Goal: Task Accomplishment & Management: Use online tool/utility

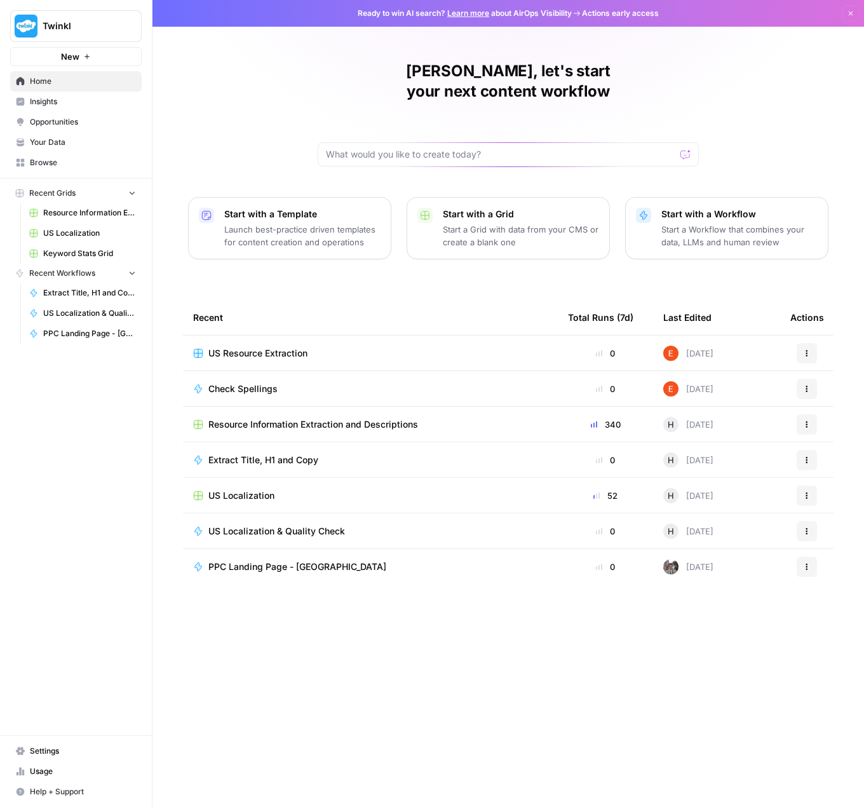
click at [346, 418] on span "Resource Information Extraction and Descriptions" at bounding box center [313, 424] width 210 height 13
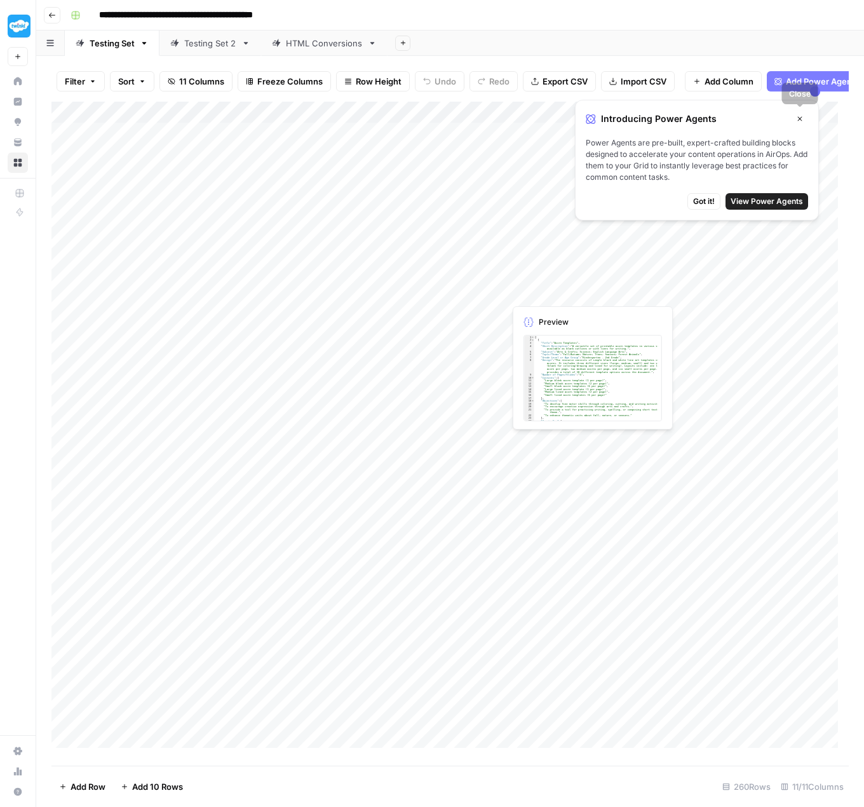
click at [802, 119] on icon "button" at bounding box center [800, 119] width 8 height 8
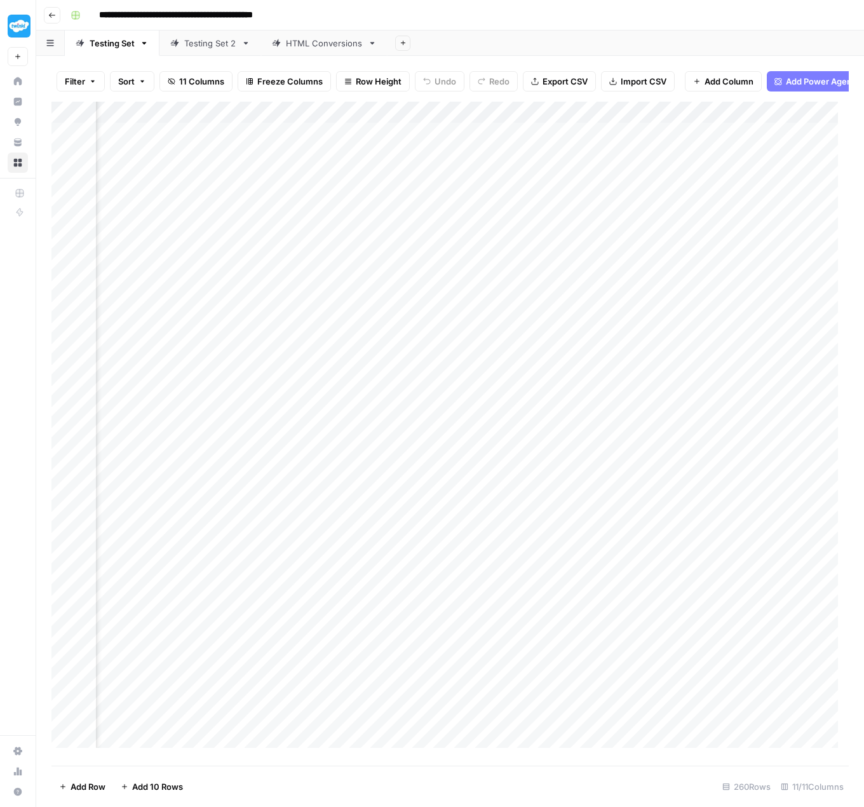
scroll to position [0, 822]
click at [352, 140] on div "Add Column" at bounding box center [450, 430] width 798 height 657
click at [394, 139] on div "Add Column" at bounding box center [450, 430] width 798 height 657
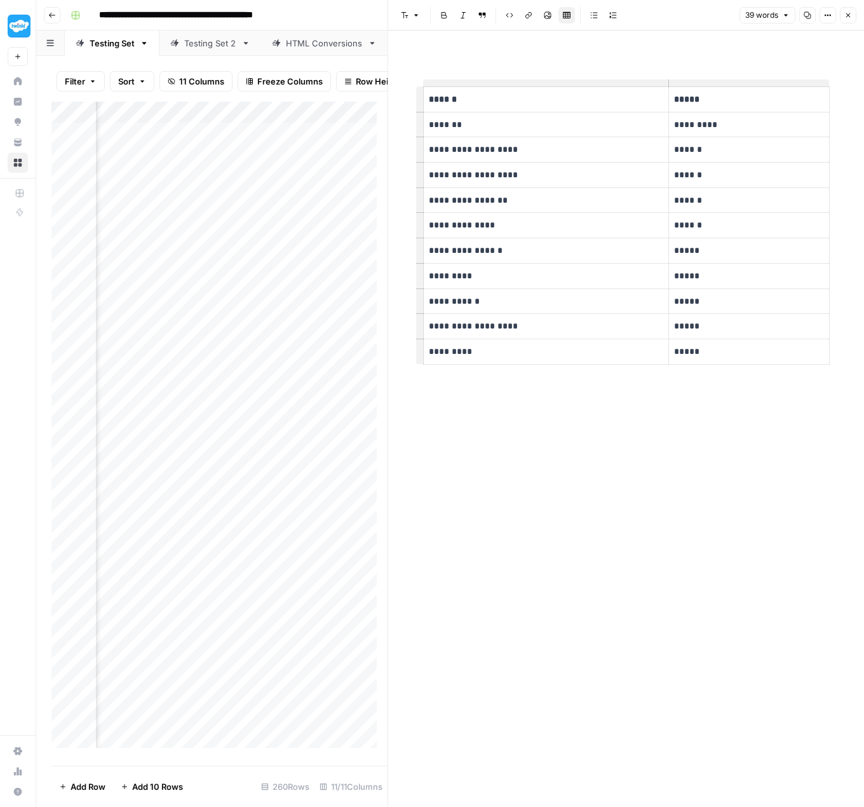
click at [845, 13] on icon "button" at bounding box center [849, 15] width 8 height 8
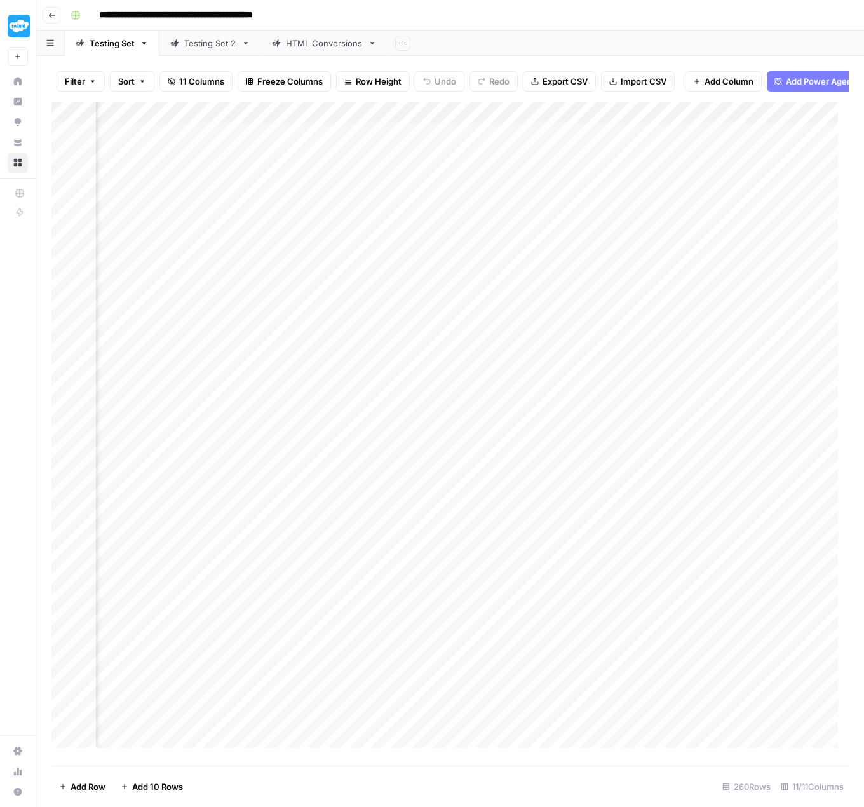
scroll to position [0, 325]
click at [394, 139] on div "Add Column" at bounding box center [450, 430] width 798 height 657
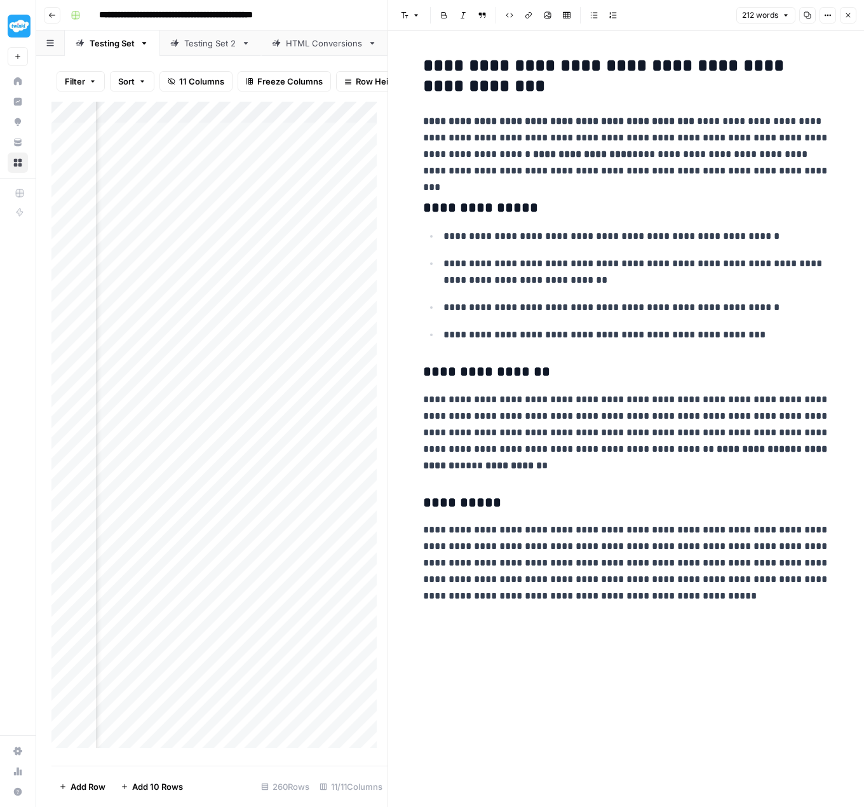
click at [254, 136] on div "Add Column" at bounding box center [219, 430] width 336 height 657
click at [285, 139] on div "Add Column" at bounding box center [219, 430] width 336 height 657
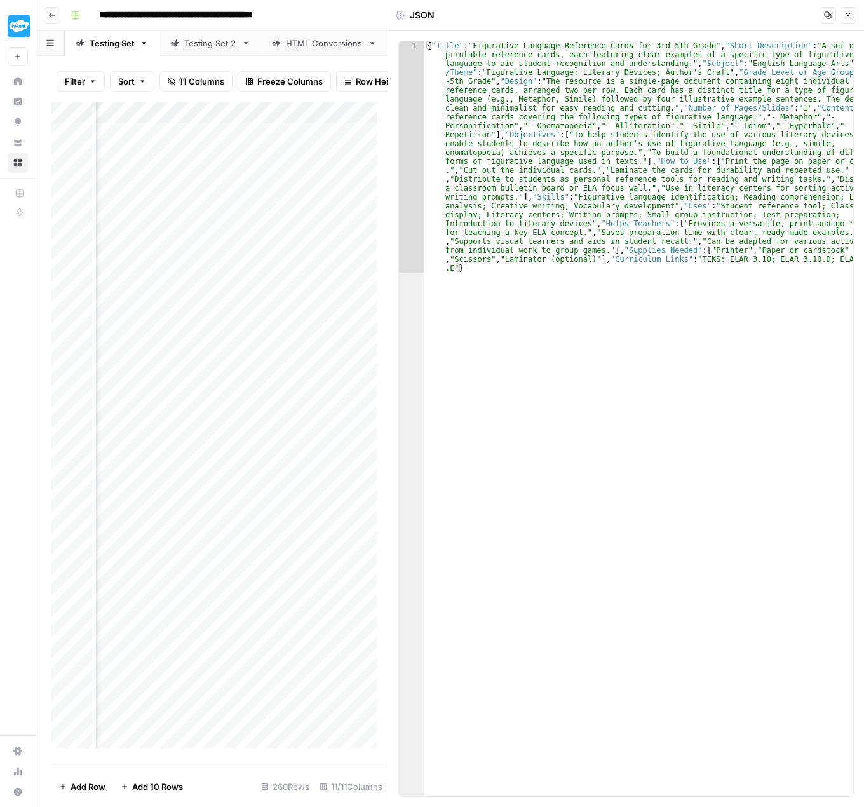
click at [849, 17] on icon "button" at bounding box center [849, 15] width 8 height 8
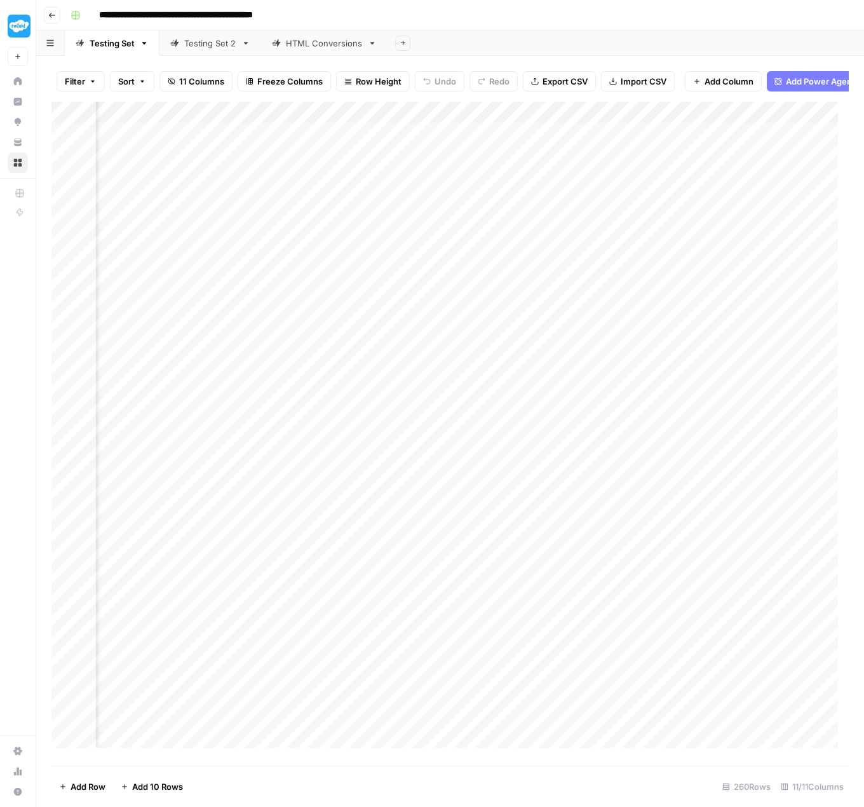
click at [555, 135] on div "Add Column" at bounding box center [450, 430] width 798 height 657
click at [647, 141] on div "Add Column" at bounding box center [450, 430] width 798 height 657
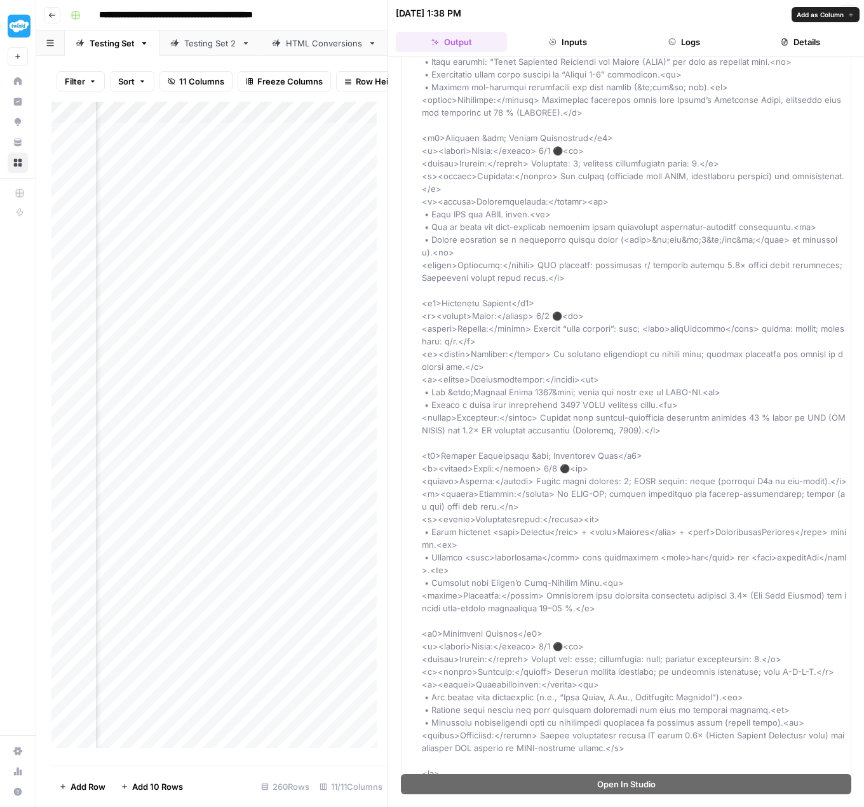
scroll to position [2353, 0]
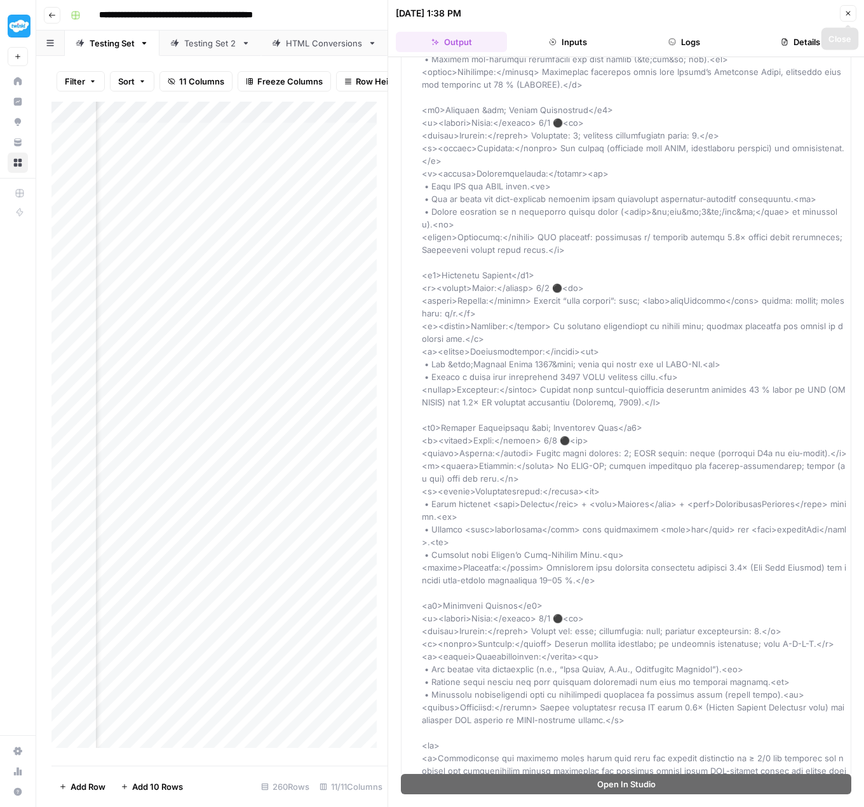
click at [849, 14] on icon "button" at bounding box center [849, 13] width 4 height 4
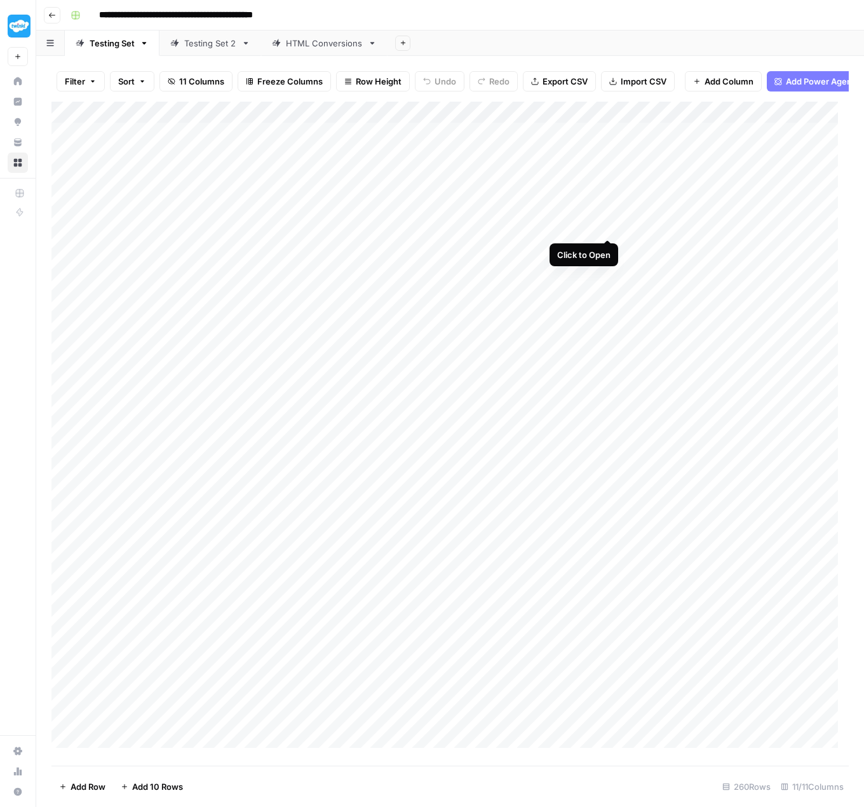
click at [611, 228] on div "Add Column" at bounding box center [450, 430] width 798 height 657
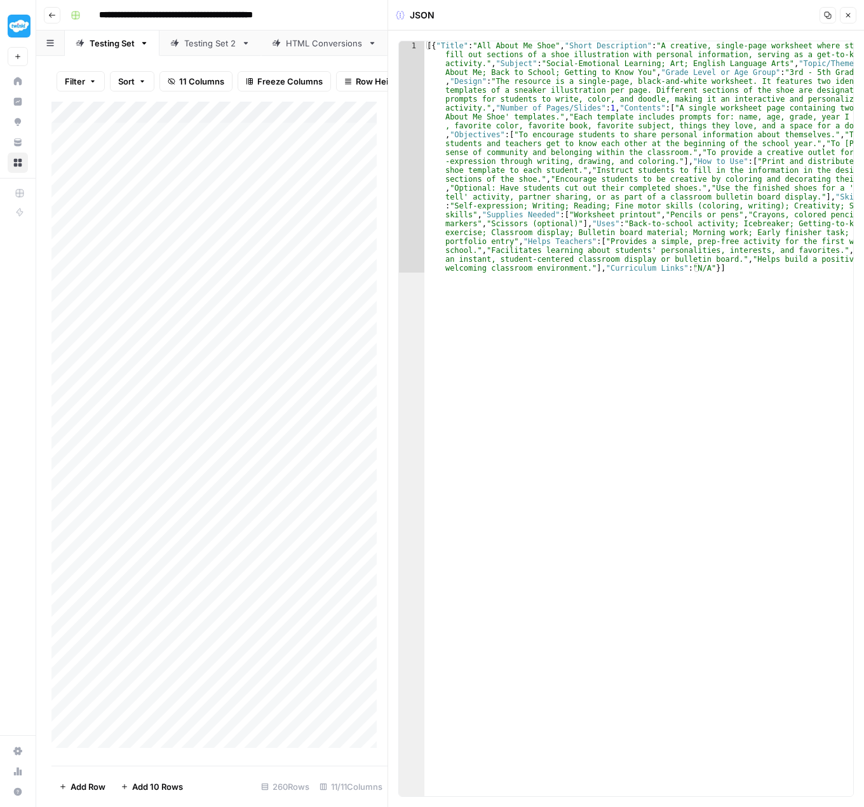
click at [852, 17] on button "Close" at bounding box center [848, 15] width 17 height 17
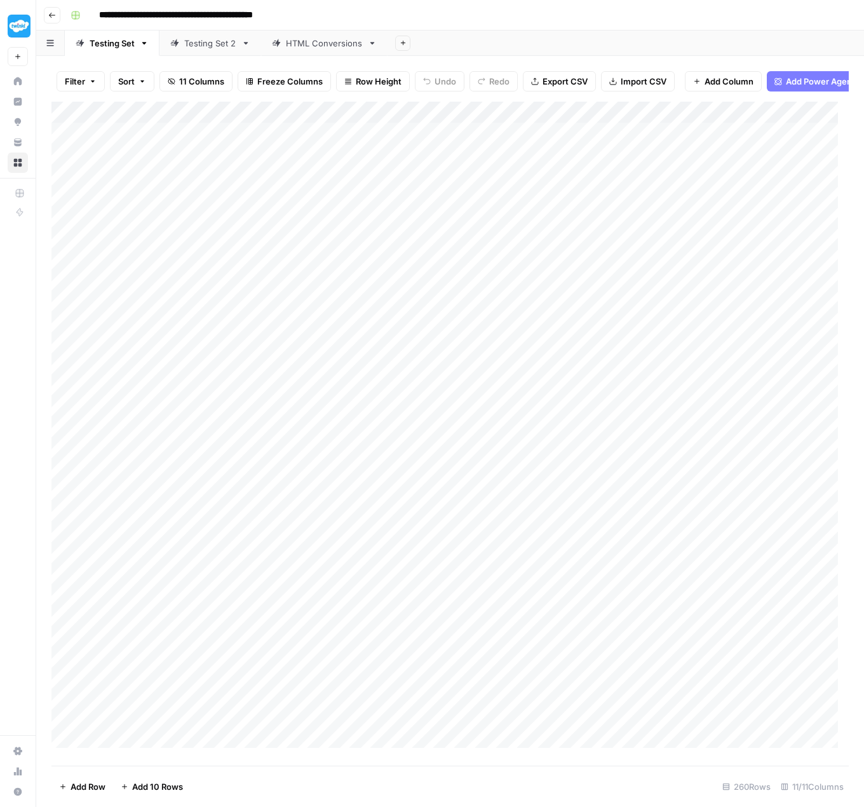
click at [55, 12] on icon "button" at bounding box center [52, 15] width 8 height 8
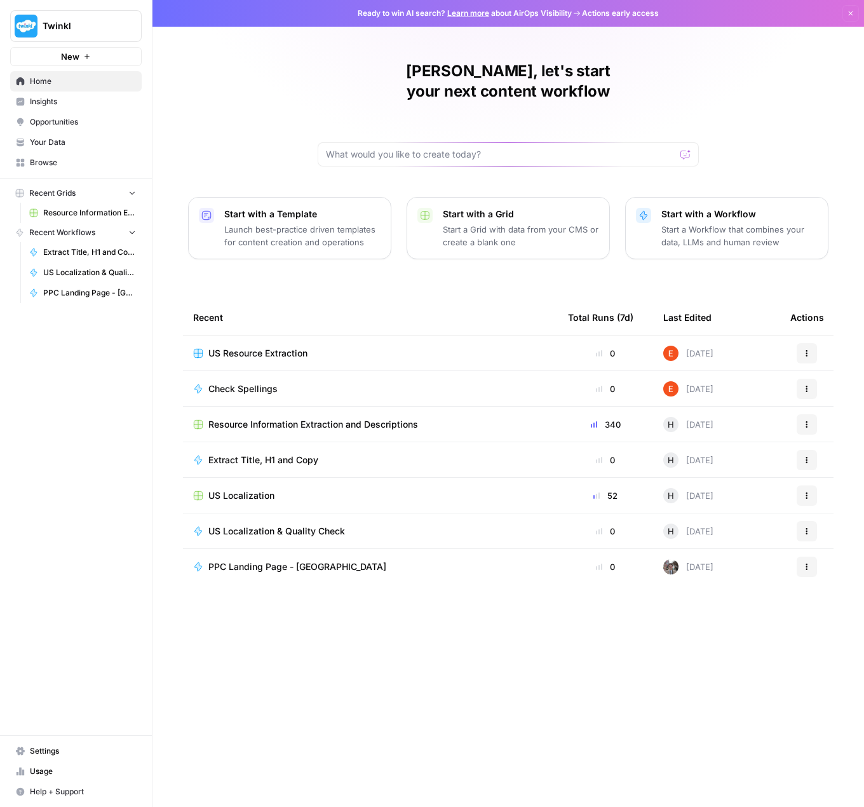
click at [320, 561] on span "PPC Landing Page - [GEOGRAPHIC_DATA]" at bounding box center [297, 567] width 178 height 13
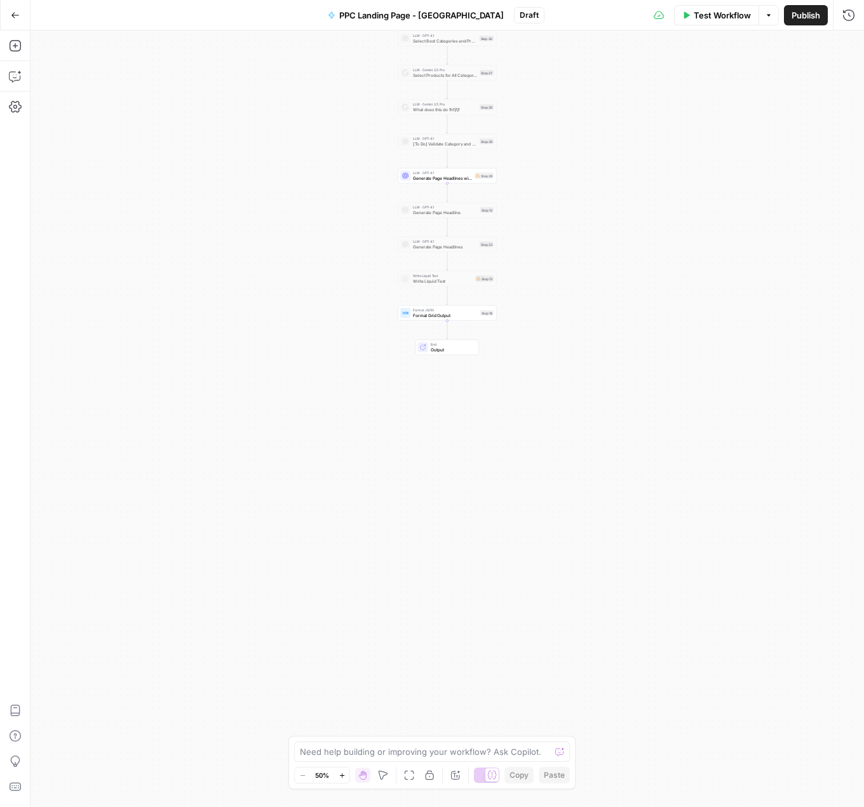
click at [14, 13] on icon "button" at bounding box center [15, 15] width 9 height 9
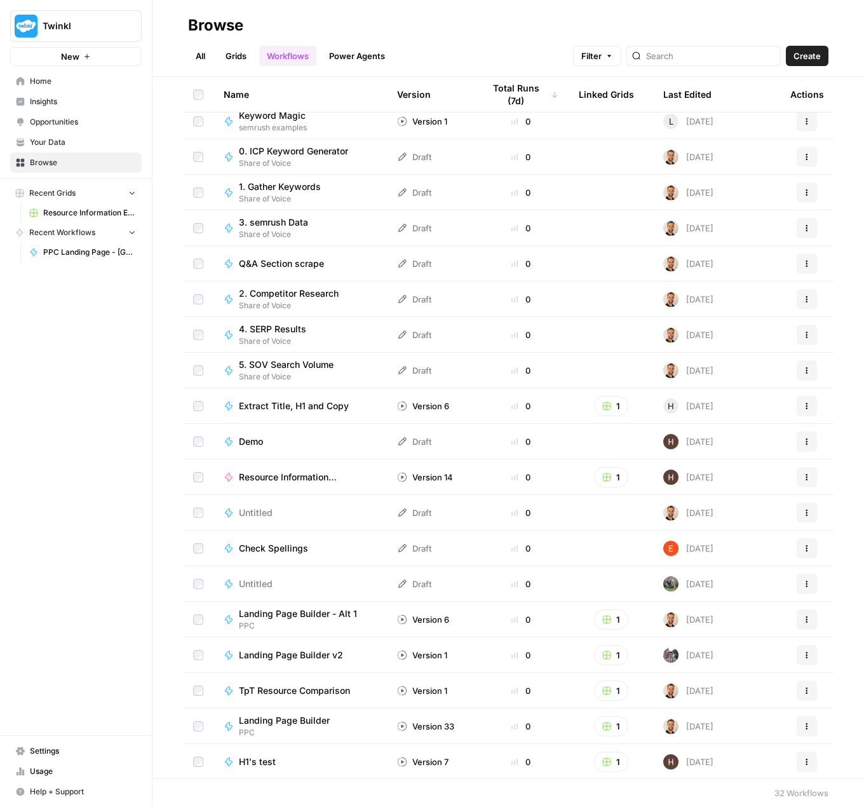
scroll to position [473, 0]
click at [797, 551] on button "Actions" at bounding box center [807, 547] width 20 height 20
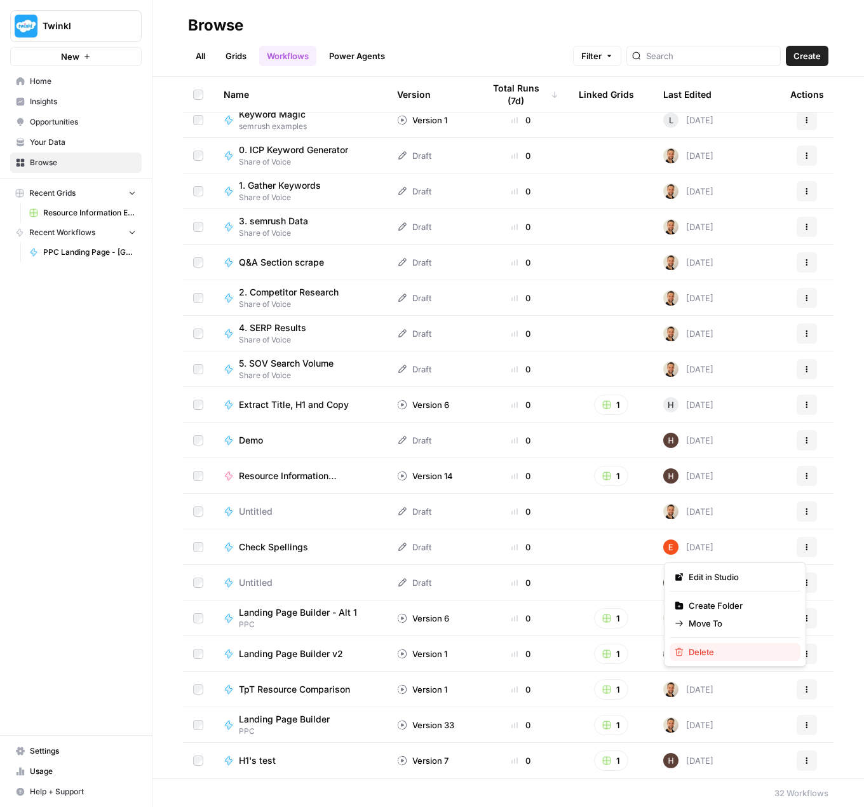
click at [716, 650] on span "Delete" at bounding box center [740, 652] width 102 height 13
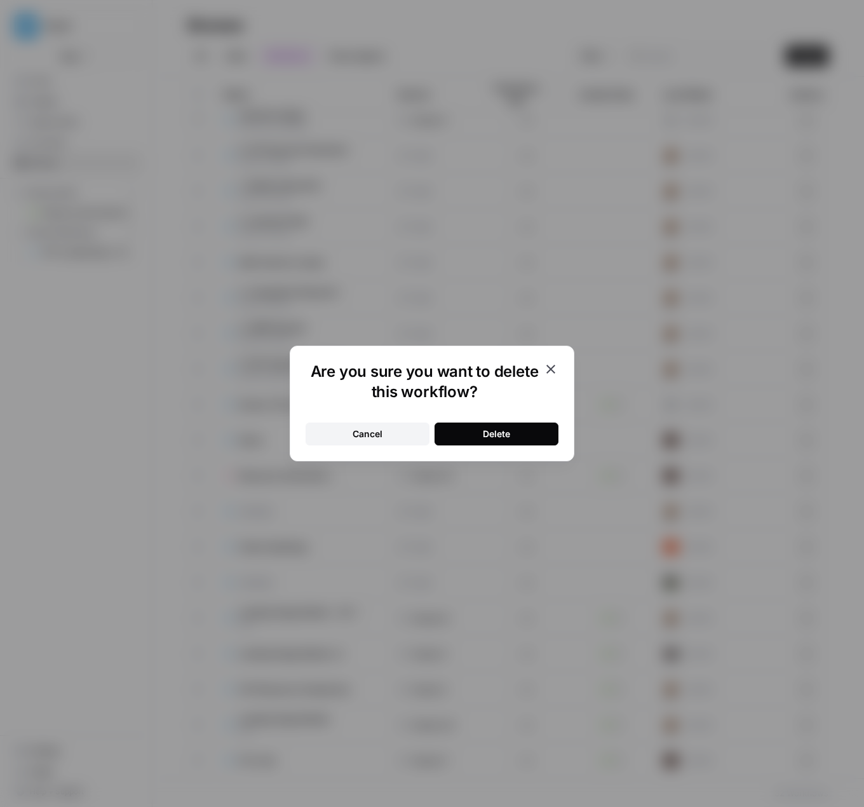
click at [489, 432] on div "Delete" at bounding box center [496, 434] width 27 height 13
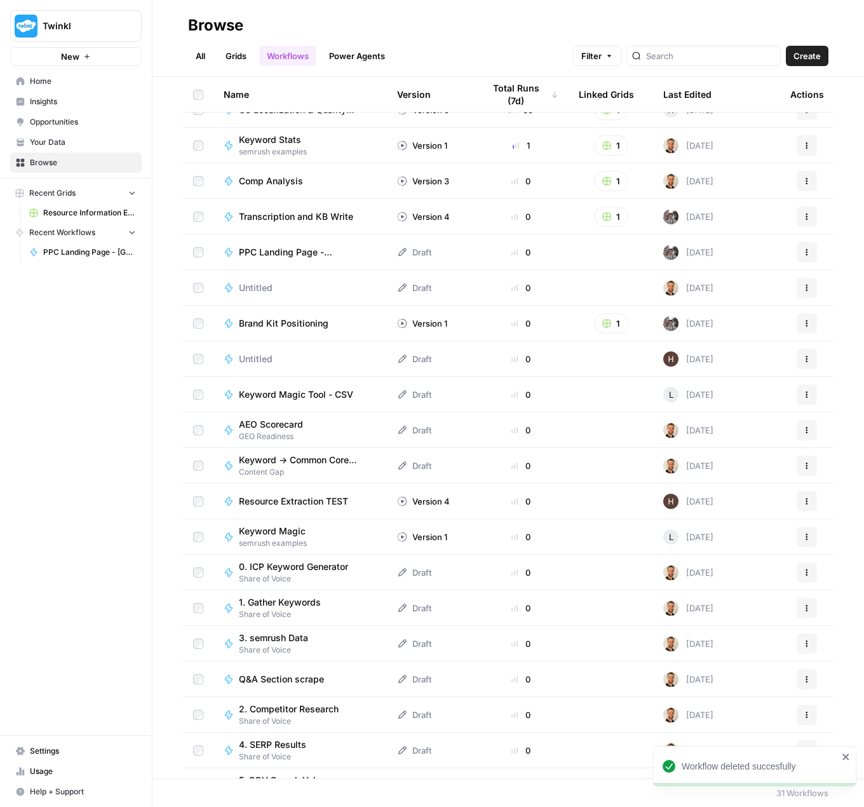
scroll to position [0, 0]
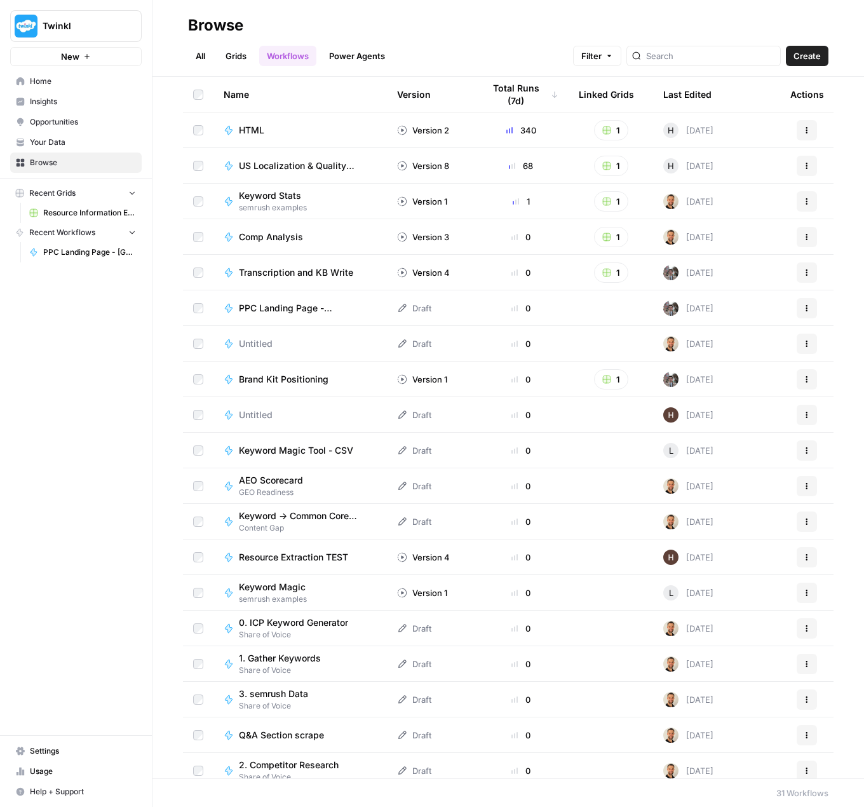
click at [282, 191] on span "Keyword Stats" at bounding box center [270, 195] width 62 height 13
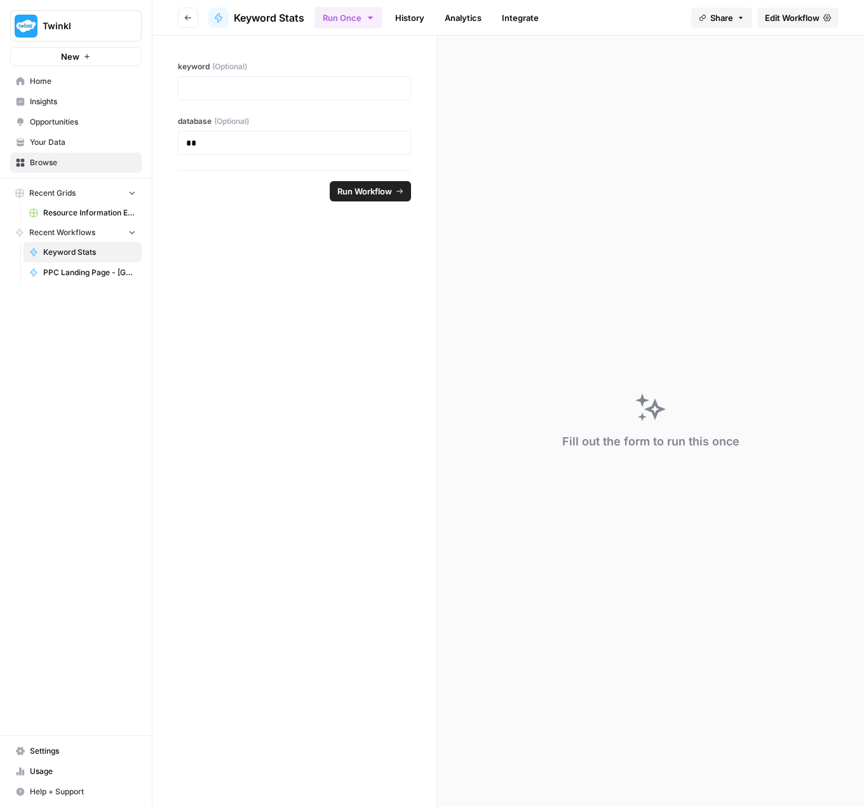
click at [191, 14] on icon "button" at bounding box center [188, 18] width 8 height 8
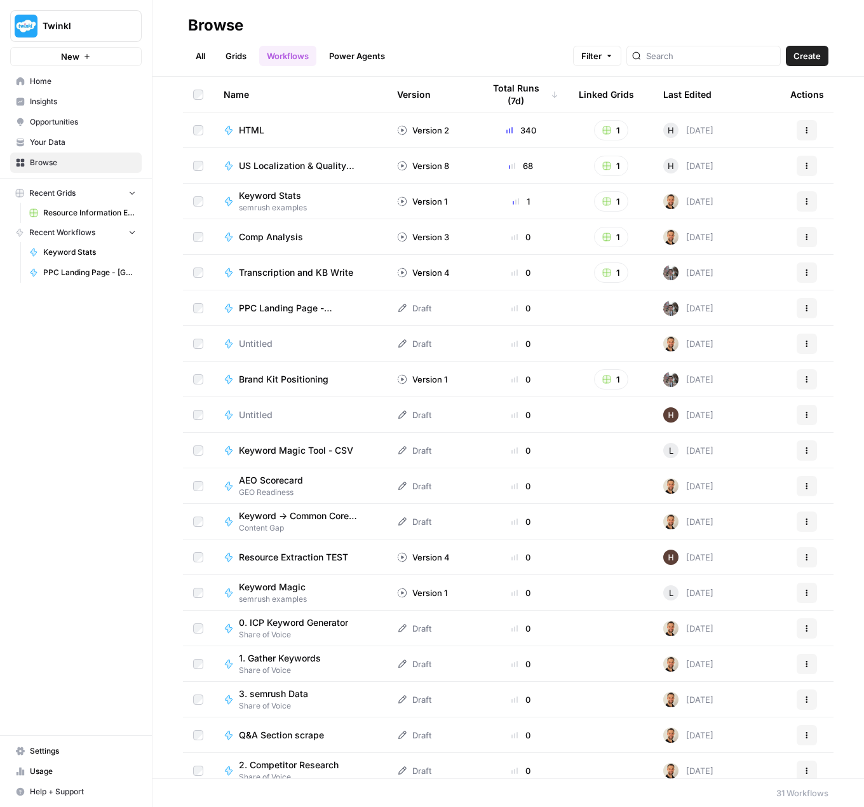
click at [103, 60] on button "New" at bounding box center [76, 56] width 132 height 19
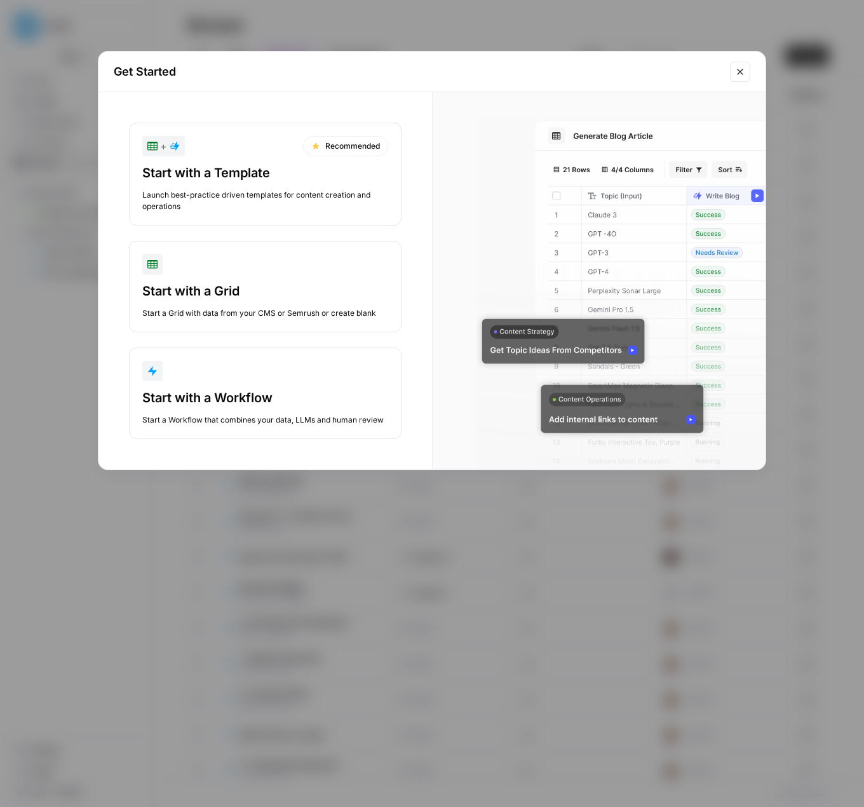
click at [290, 184] on div "Start with a Template Launch best-practice driven templates for content creatio…" at bounding box center [265, 188] width 246 height 48
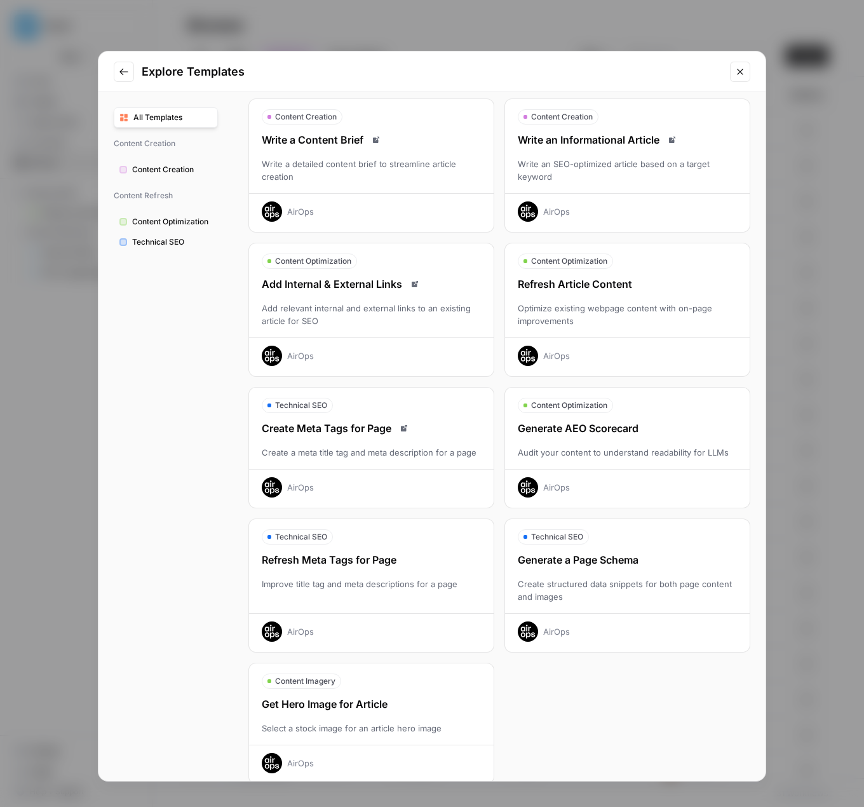
scroll to position [63, 0]
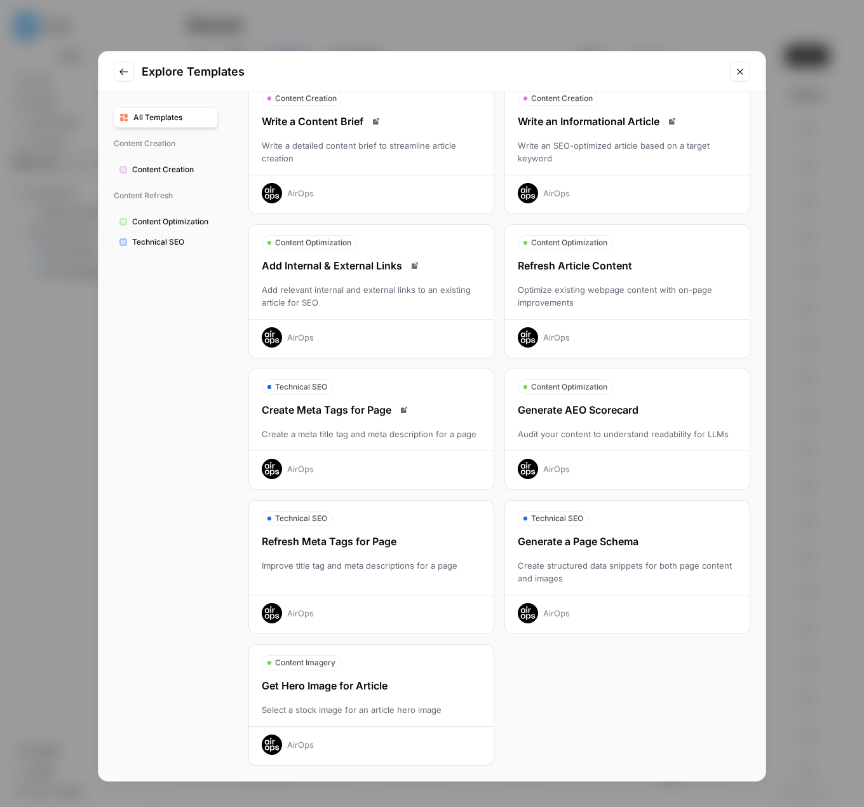
click at [128, 76] on icon "Go to previous step" at bounding box center [124, 72] width 10 height 10
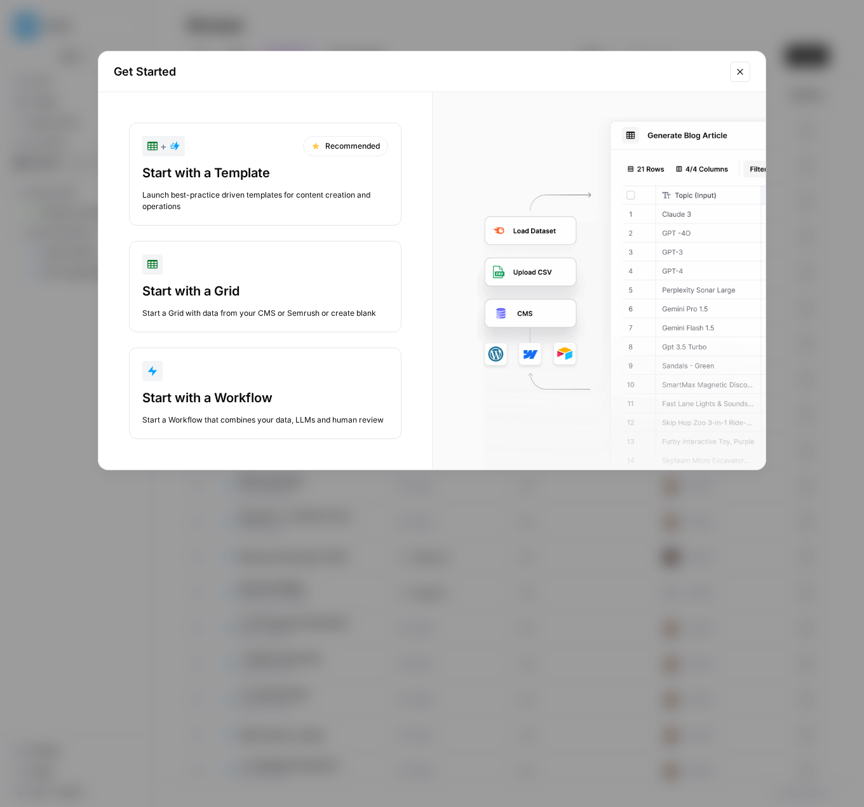
click at [297, 286] on div "Start with a Grid" at bounding box center [265, 291] width 246 height 18
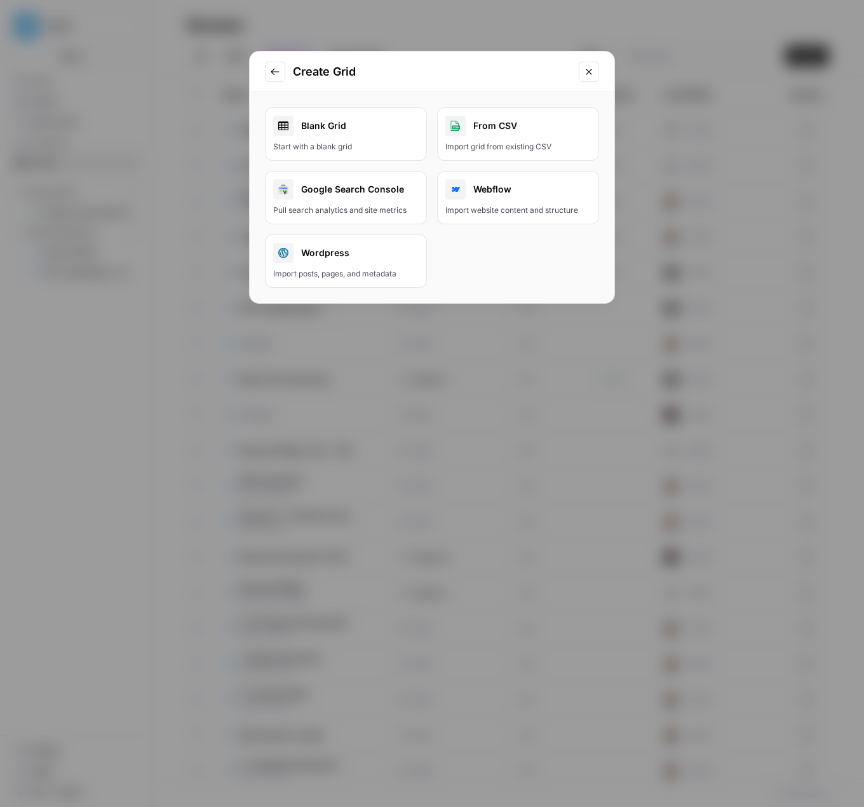
click at [368, 132] on div "Blank Grid" at bounding box center [346, 126] width 146 height 20
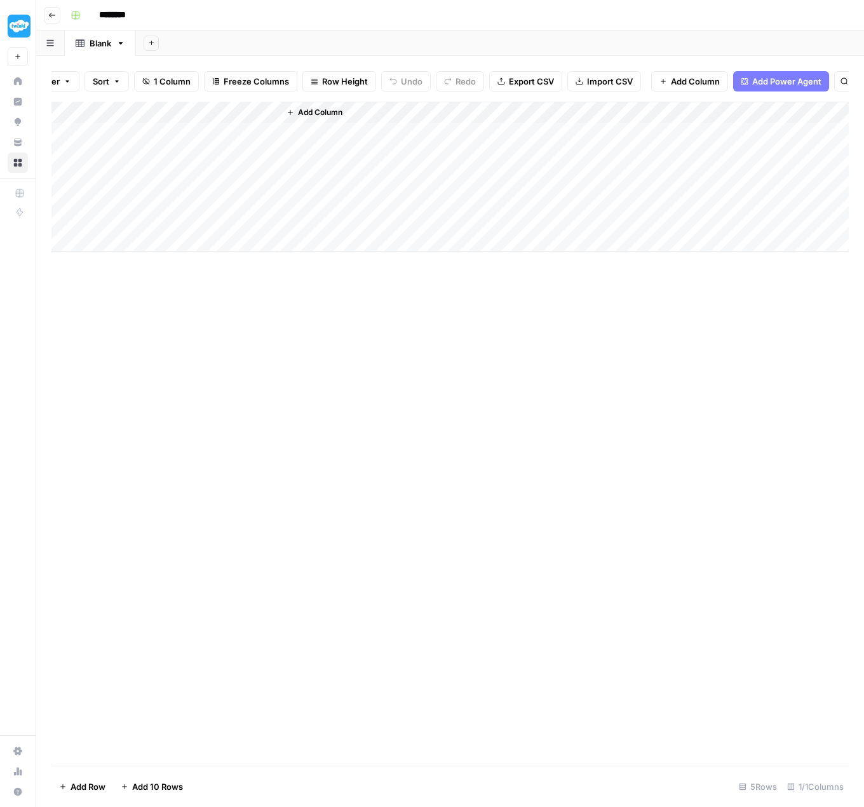
scroll to position [0, 46]
click at [770, 81] on span "Add Power Agent" at bounding box center [776, 81] width 69 height 13
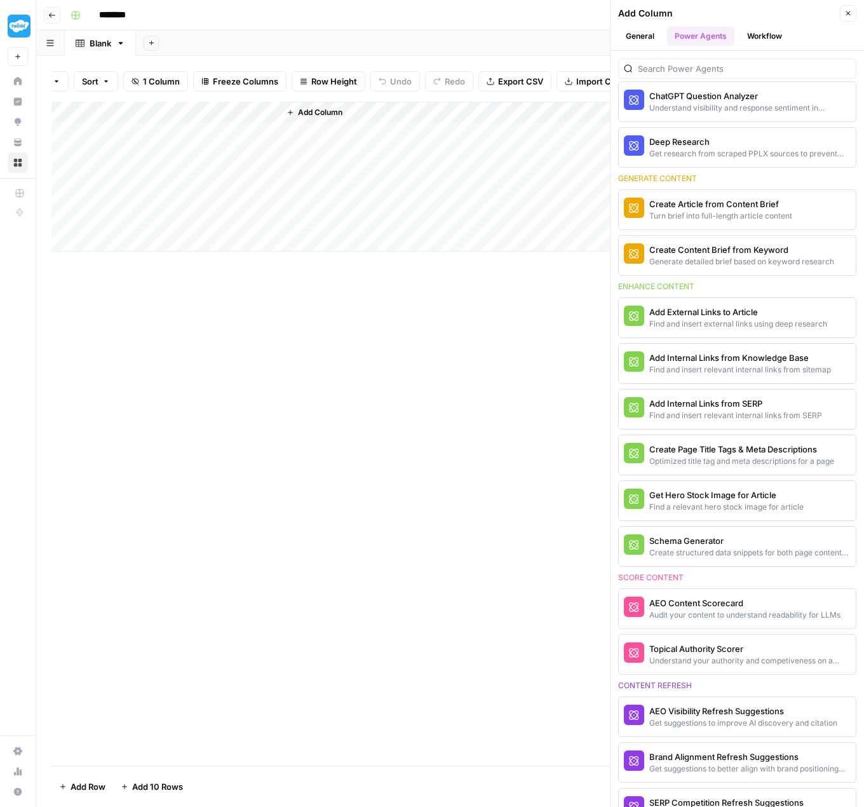
scroll to position [0, 0]
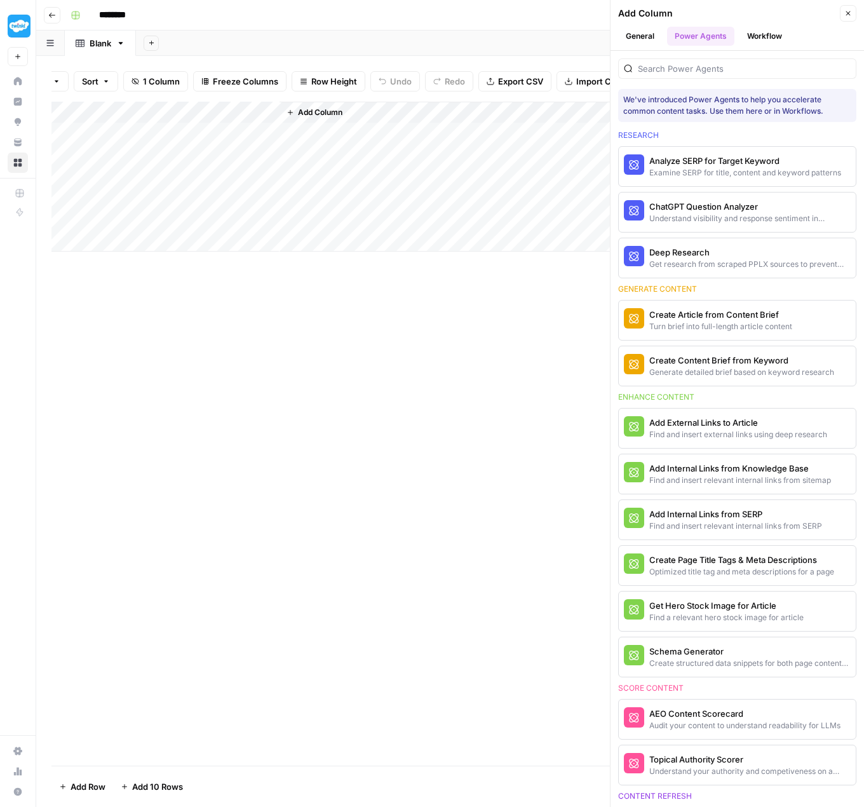
click at [645, 36] on button "General" at bounding box center [640, 36] width 44 height 19
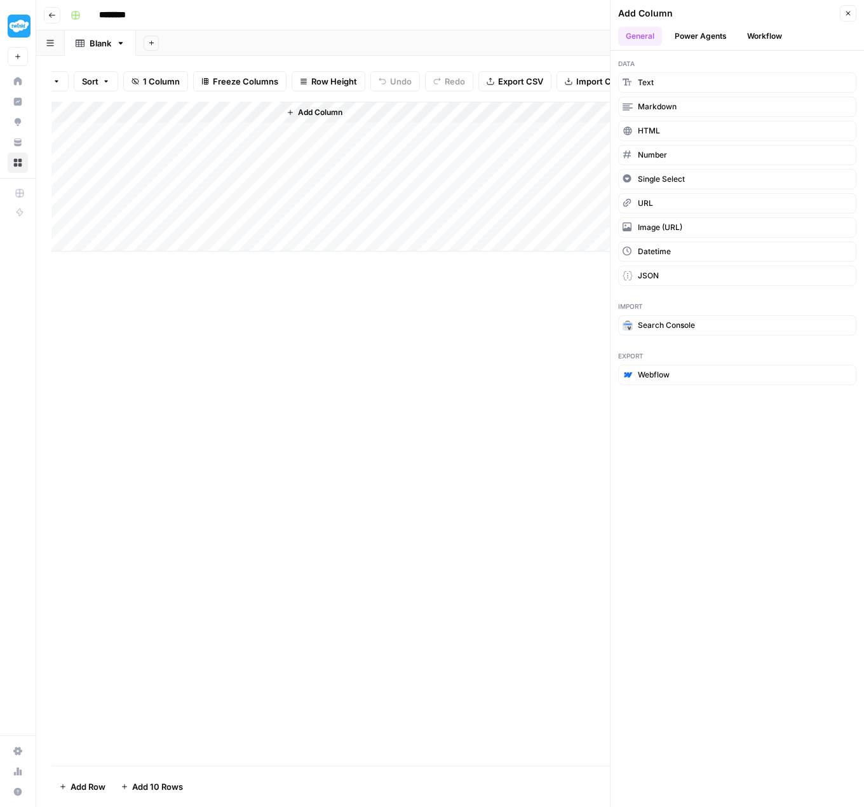
click at [129, 144] on div "Add Column" at bounding box center [450, 177] width 798 height 150
click at [132, 119] on div "Add Column" at bounding box center [450, 177] width 798 height 150
click at [137, 149] on input "Title" at bounding box center [171, 150] width 129 height 13
drag, startPoint x: 137, startPoint y: 149, endPoint x: 92, endPoint y: 142, distance: 45.0
click at [92, 142] on body "Twinkl New Home Insights Opportunities Your Data Browse Recent Grids Resource I…" at bounding box center [432, 403] width 864 height 807
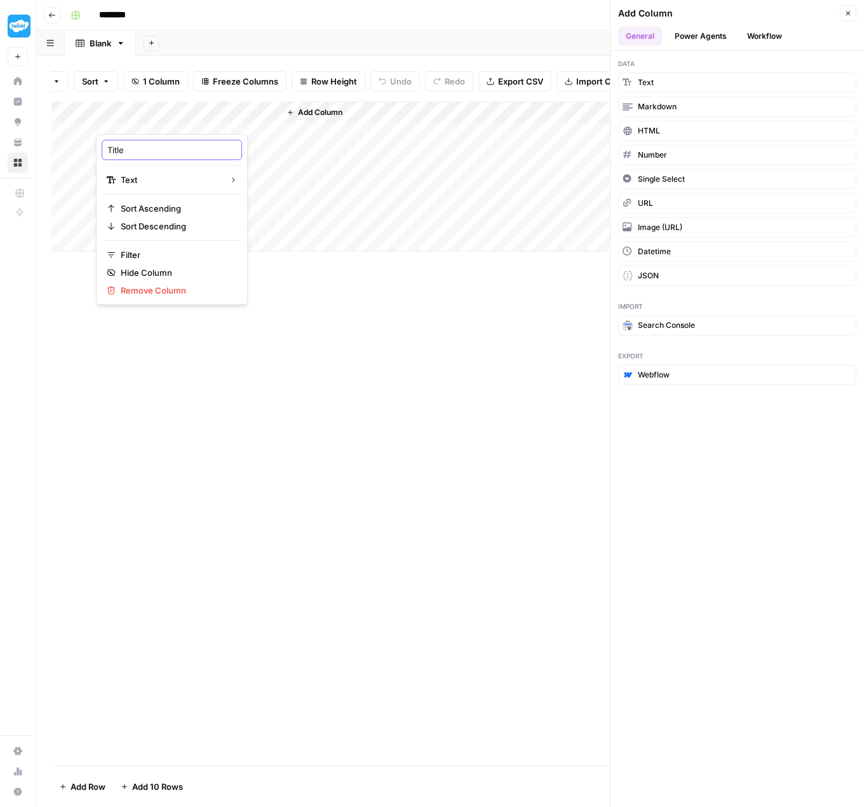
drag, startPoint x: 125, startPoint y: 151, endPoint x: 109, endPoint y: 149, distance: 16.0
click at [109, 149] on input "Title" at bounding box center [171, 150] width 129 height 13
type input "Domain"
click at [339, 372] on div "Add Column" at bounding box center [450, 434] width 798 height 664
click at [130, 20] on input "********" at bounding box center [128, 15] width 71 height 20
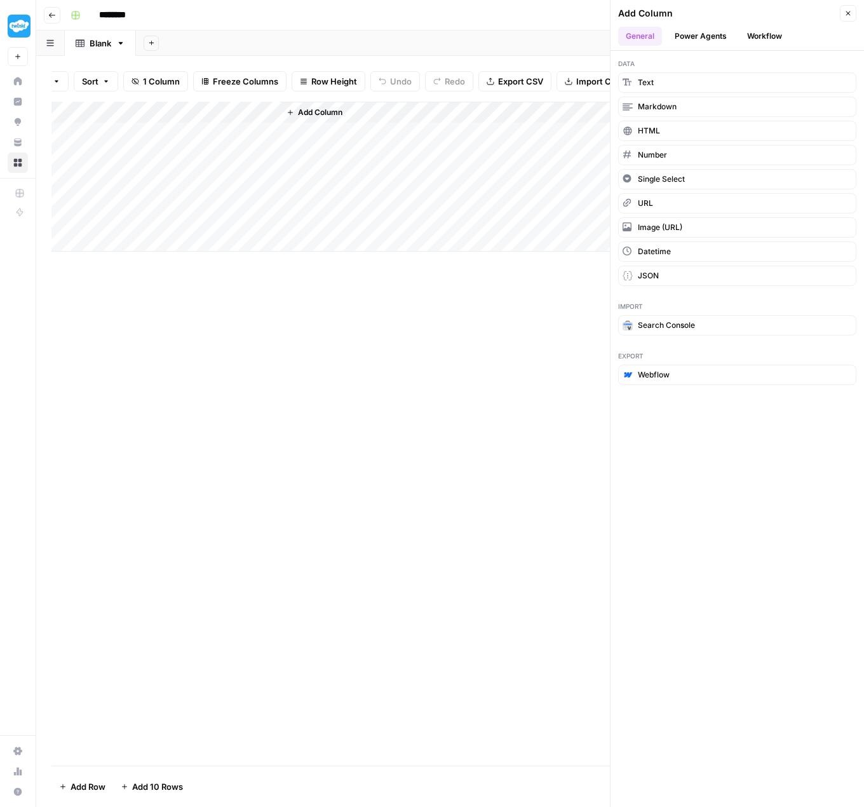
drag, startPoint x: 145, startPoint y: 15, endPoint x: 101, endPoint y: 13, distance: 43.9
click at [101, 13] on input "********" at bounding box center [128, 15] width 71 height 20
type input "**********"
click at [259, 332] on div "Add Column" at bounding box center [450, 434] width 798 height 664
click at [142, 144] on div "Add Column" at bounding box center [450, 177] width 798 height 150
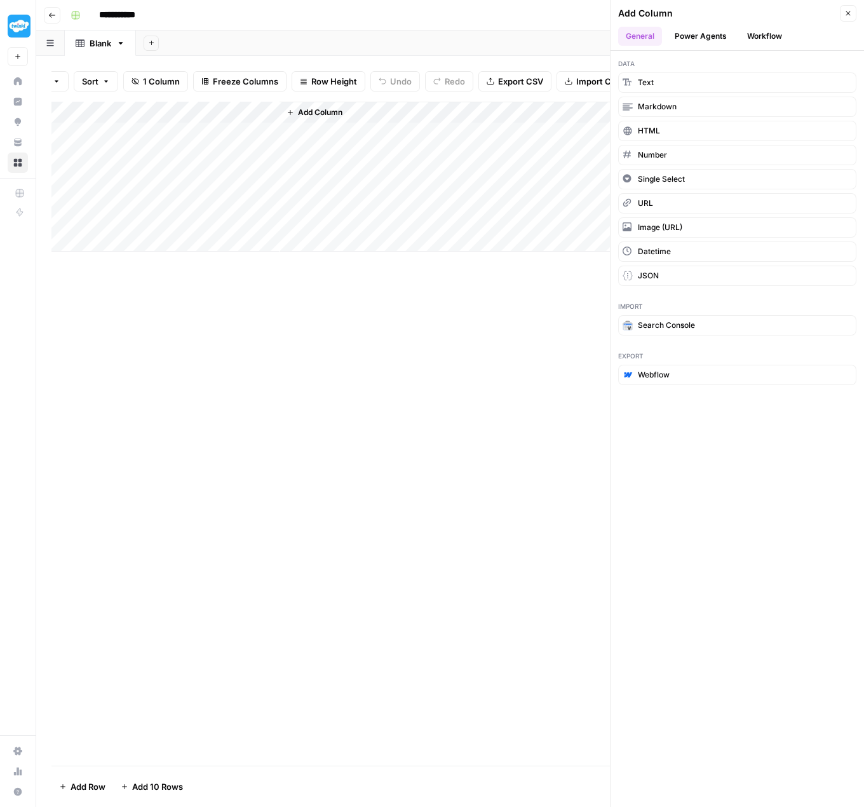
click at [142, 144] on div "Add Column" at bounding box center [450, 177] width 798 height 150
click at [142, 144] on textarea at bounding box center [196, 141] width 203 height 18
type textarea "**********"
click at [162, 414] on div "Add Column" at bounding box center [450, 434] width 798 height 664
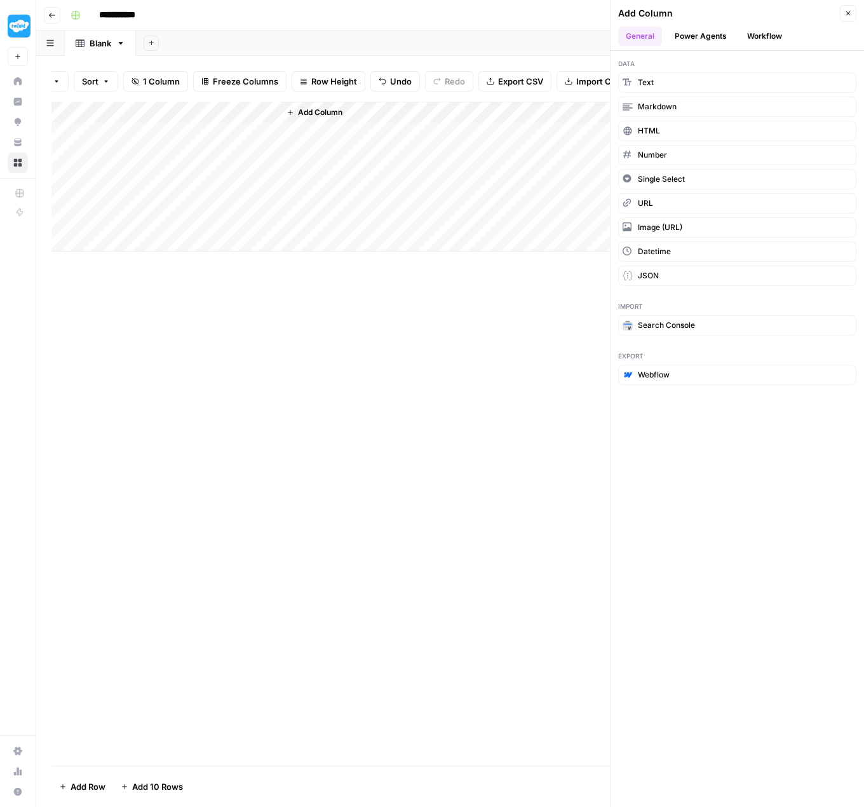
click at [160, 163] on div "Add Column" at bounding box center [450, 177] width 798 height 150
click at [158, 163] on div "Add Column" at bounding box center [450, 177] width 798 height 150
type textarea "**********"
click at [163, 182] on div "Add Column" at bounding box center [450, 177] width 798 height 150
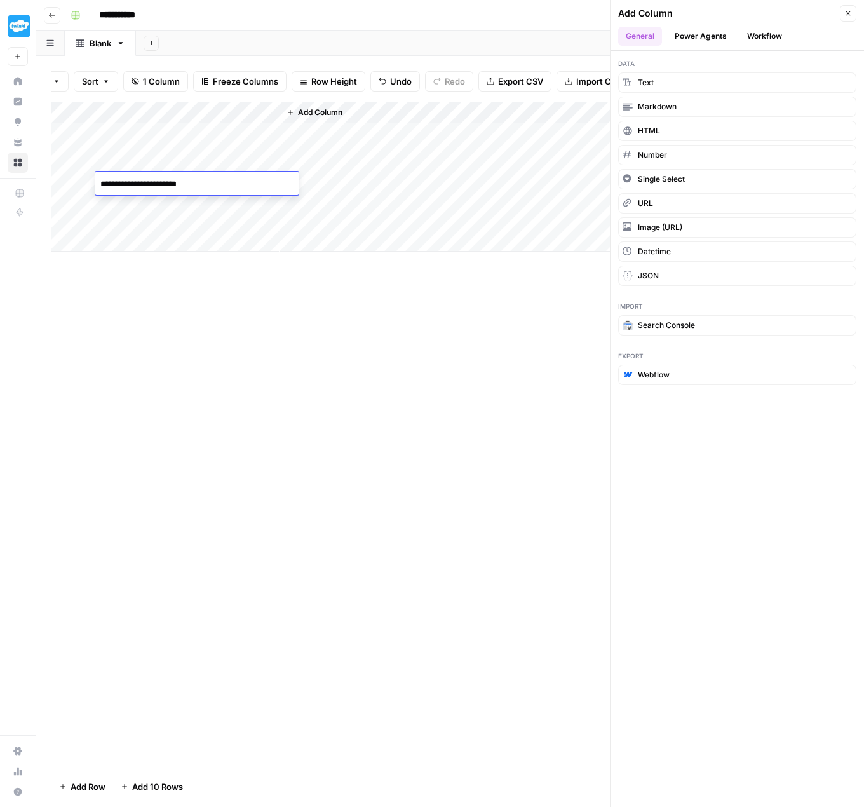
type textarea "**********"
click at [244, 308] on div "Add Column" at bounding box center [450, 434] width 798 height 664
click at [342, 118] on span "Add Column" at bounding box center [320, 112] width 44 height 11
click at [317, 118] on span "Add Column" at bounding box center [320, 112] width 44 height 11
click at [313, 115] on span "Add Column" at bounding box center [320, 112] width 44 height 11
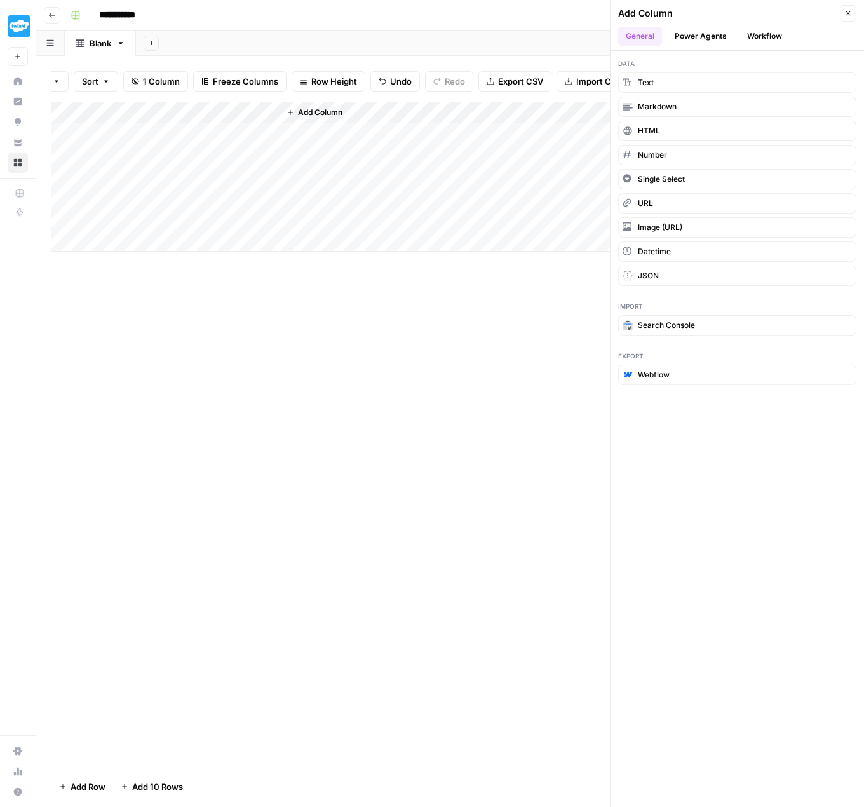
click at [767, 41] on button "Workflow" at bounding box center [765, 36] width 50 height 19
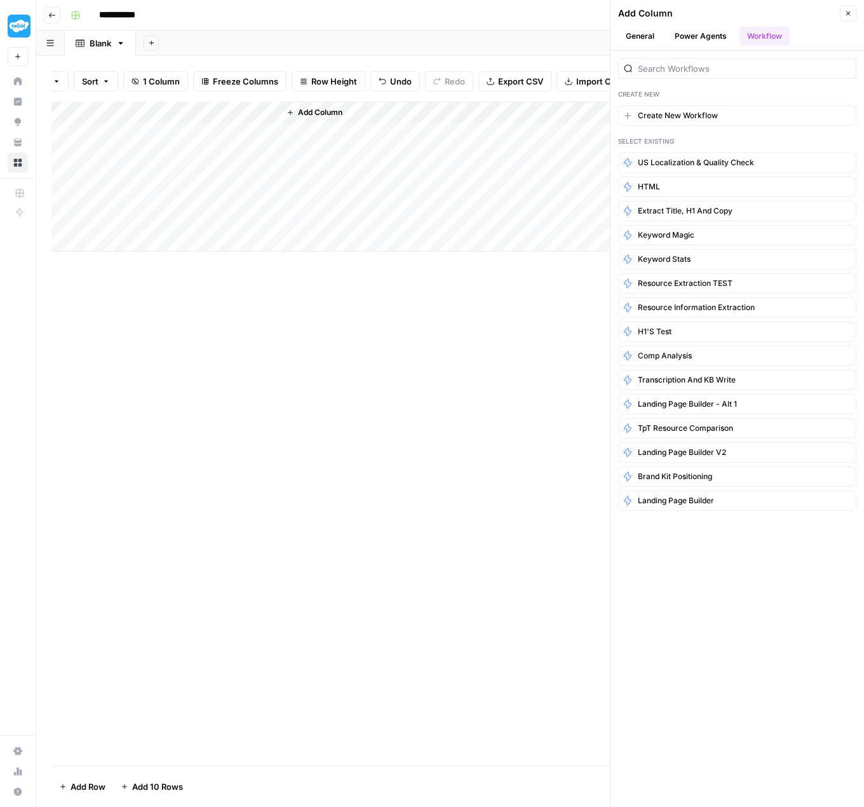
click at [643, 38] on button "General" at bounding box center [640, 36] width 44 height 19
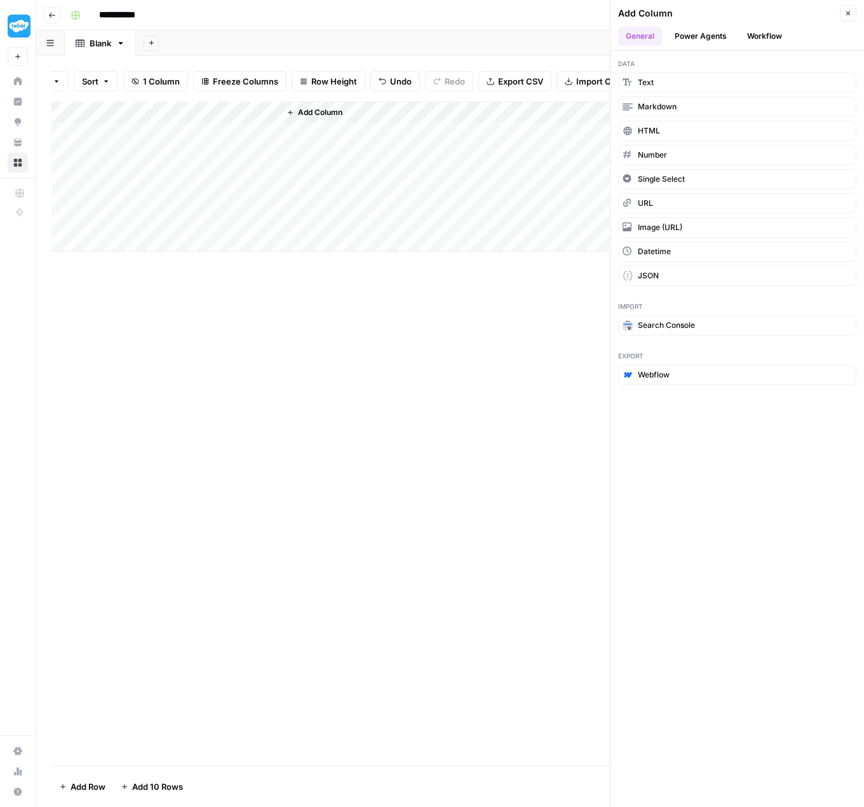
click at [222, 121] on div "Add Column" at bounding box center [450, 177] width 798 height 150
click at [267, 117] on div at bounding box center [188, 121] width 184 height 25
click at [270, 117] on div at bounding box center [188, 121] width 184 height 25
click at [292, 350] on div "Add Column" at bounding box center [450, 434] width 798 height 664
click at [270, 120] on div "Add Column" at bounding box center [450, 177] width 798 height 150
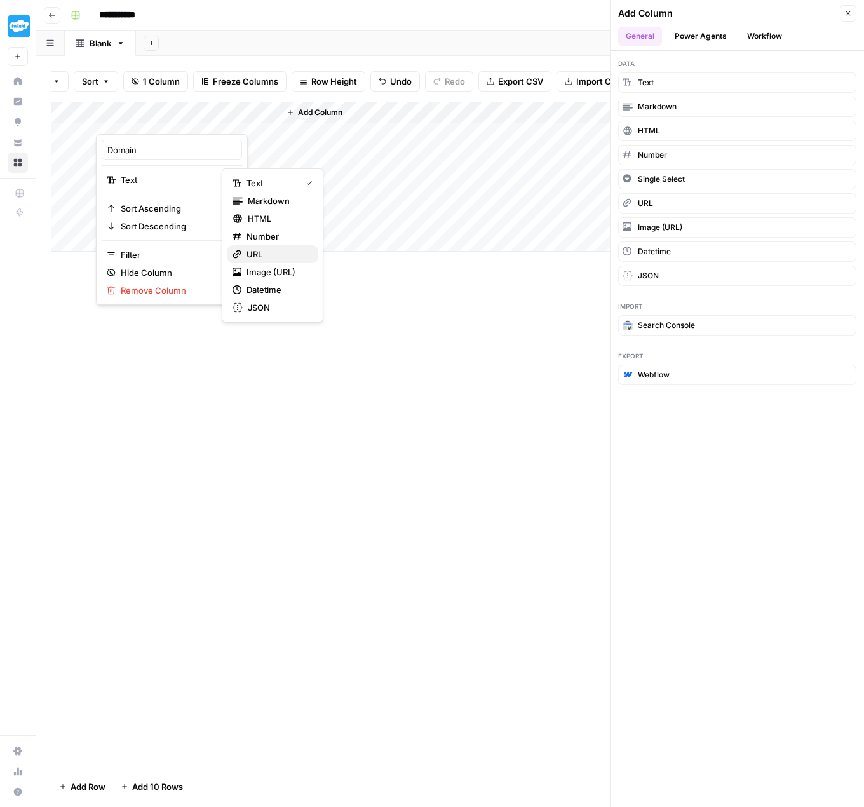
click at [257, 253] on span "URL" at bounding box center [277, 254] width 61 height 13
click at [323, 357] on div "Add Column" at bounding box center [450, 434] width 798 height 664
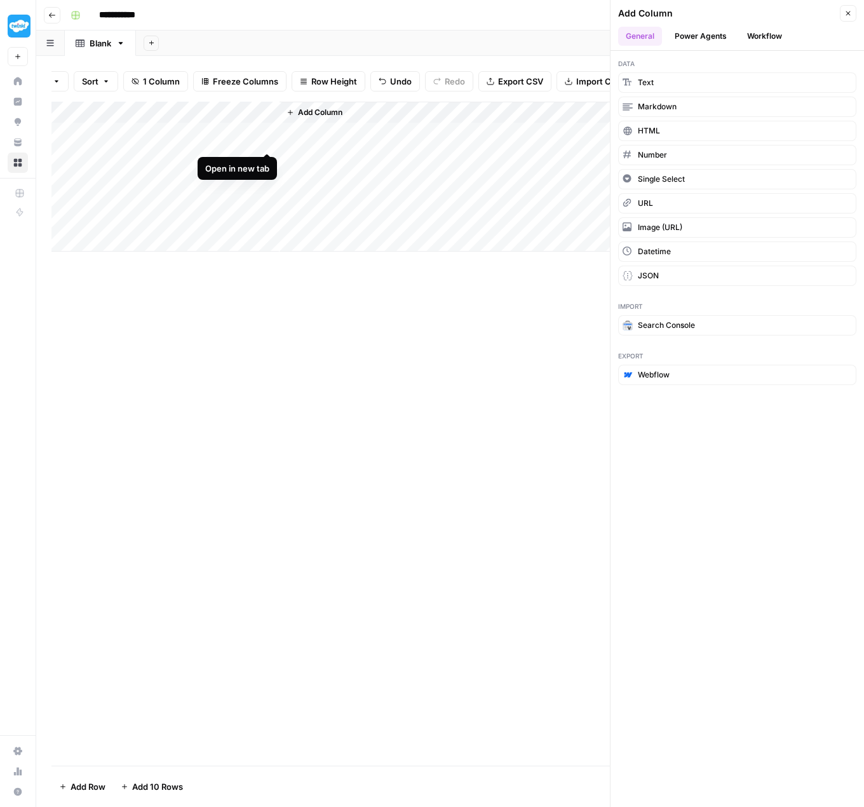
click at [268, 140] on div "Add Column" at bounding box center [450, 177] width 798 height 150
click at [316, 330] on div "Add Column" at bounding box center [450, 434] width 798 height 664
click at [714, 38] on button "Power Agents" at bounding box center [700, 36] width 67 height 19
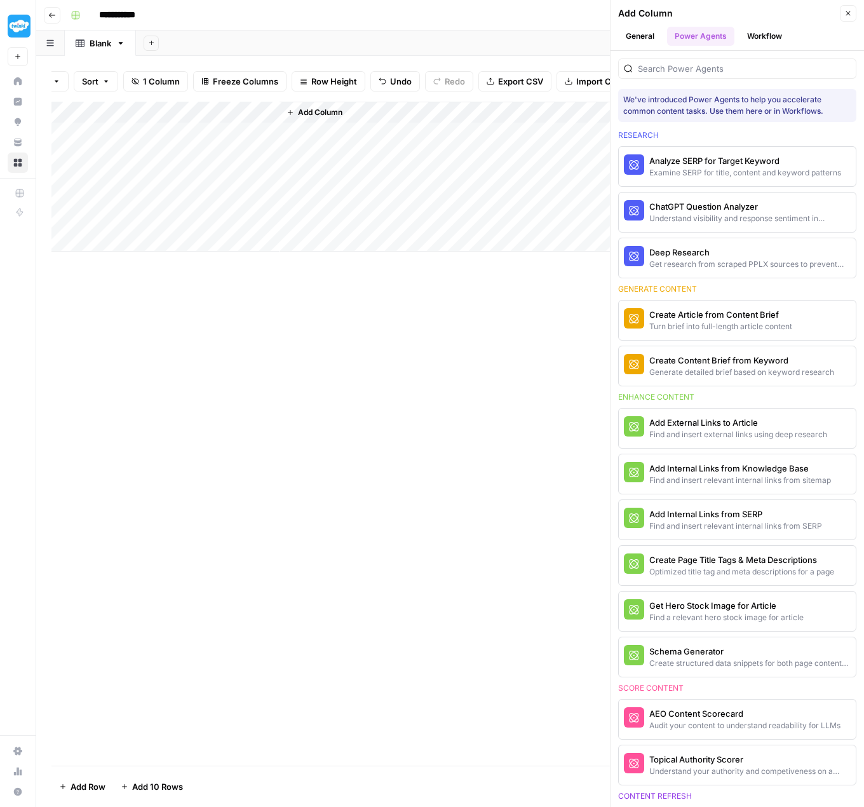
click at [762, 39] on button "Workflow" at bounding box center [765, 36] width 50 height 19
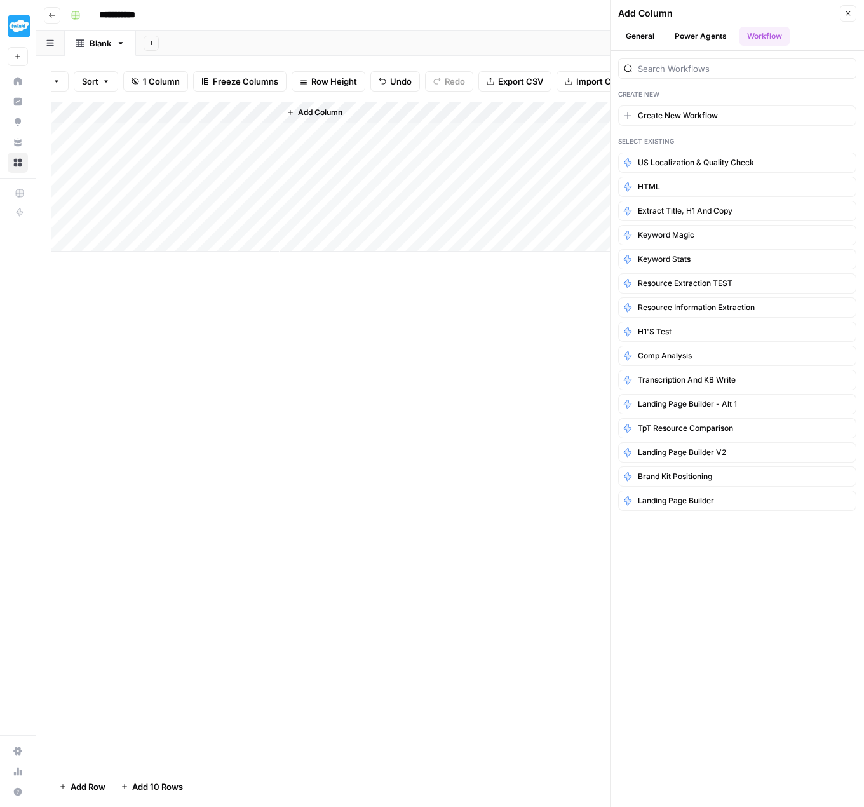
click at [690, 43] on button "Power Agents" at bounding box center [700, 36] width 67 height 19
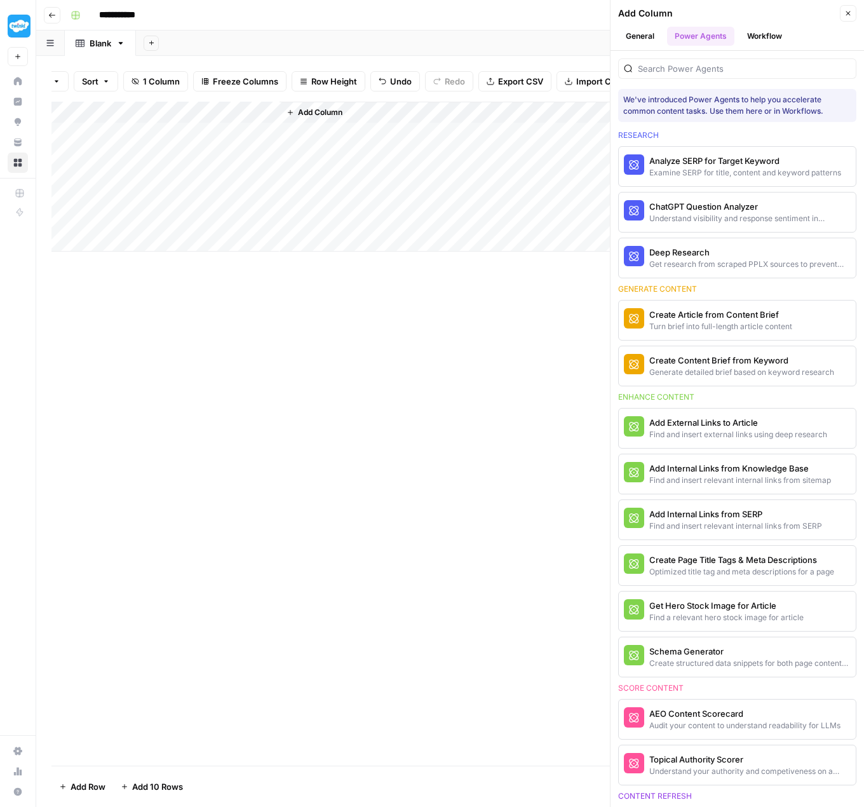
click at [642, 44] on button "General" at bounding box center [640, 36] width 44 height 19
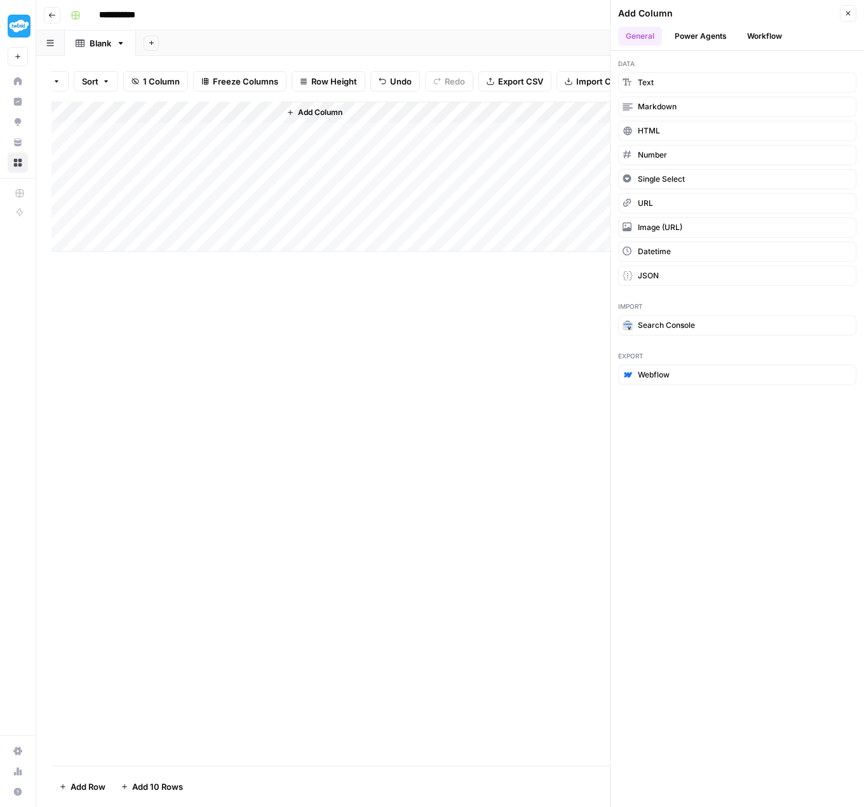
click at [697, 41] on button "Power Agents" at bounding box center [700, 36] width 67 height 19
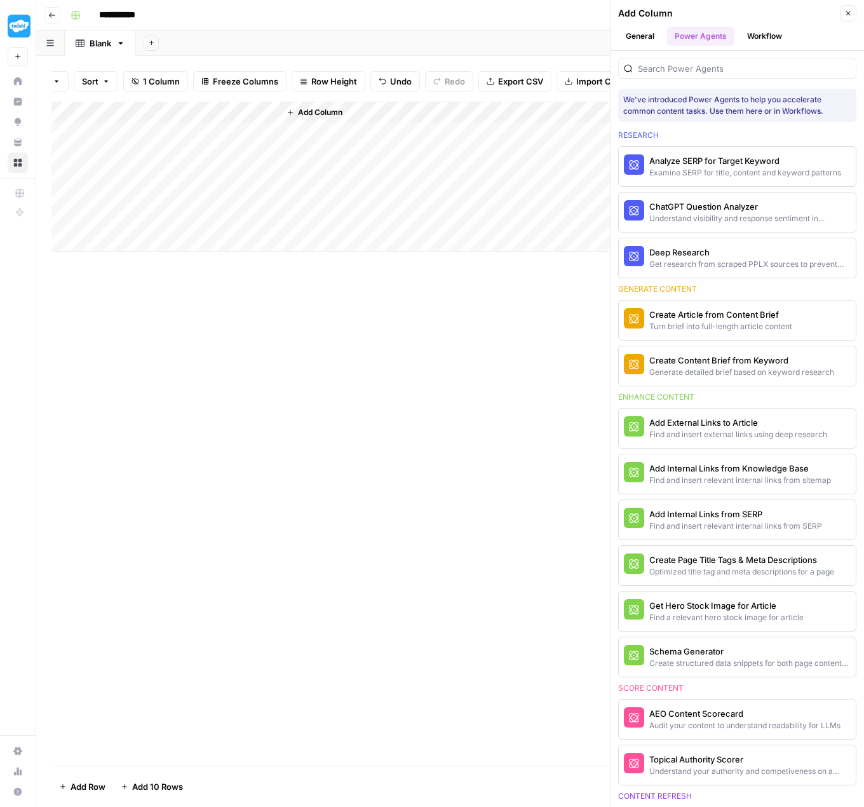
click at [758, 39] on button "Workflow" at bounding box center [765, 36] width 50 height 19
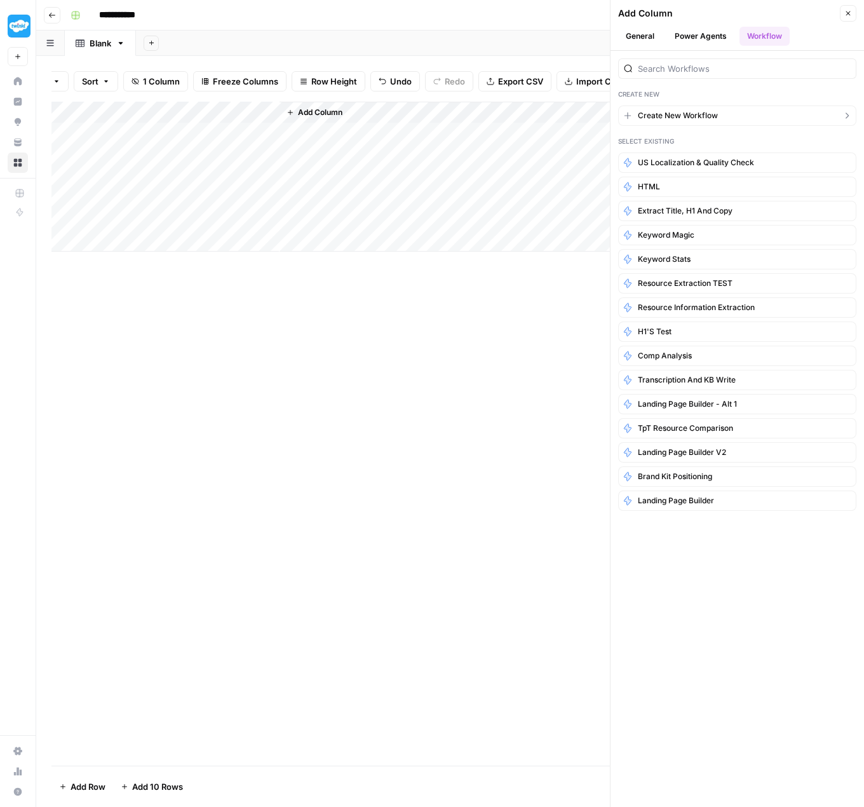
click at [679, 116] on span "Create New Workflow" at bounding box center [678, 115] width 80 height 11
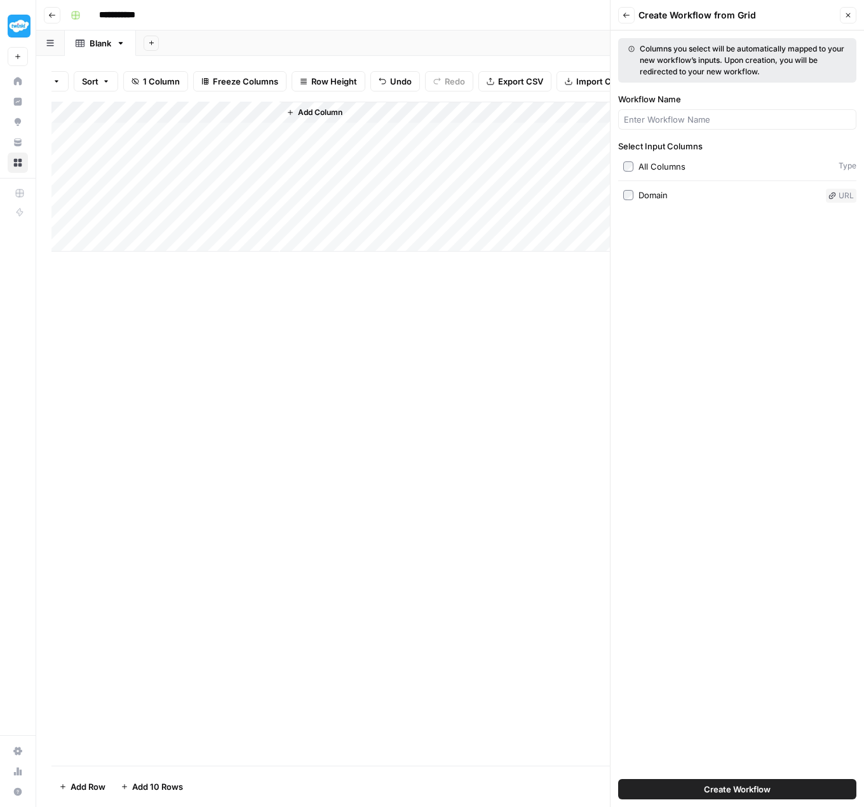
click at [661, 127] on div at bounding box center [737, 119] width 238 height 20
type input "Pull Domain Metrics"
click at [728, 288] on div "Columns you select will be automatically mapped to your new workflow’s inputs. …" at bounding box center [738, 419] width 254 height 777
click at [774, 789] on button "Create Workflow" at bounding box center [737, 789] width 238 height 20
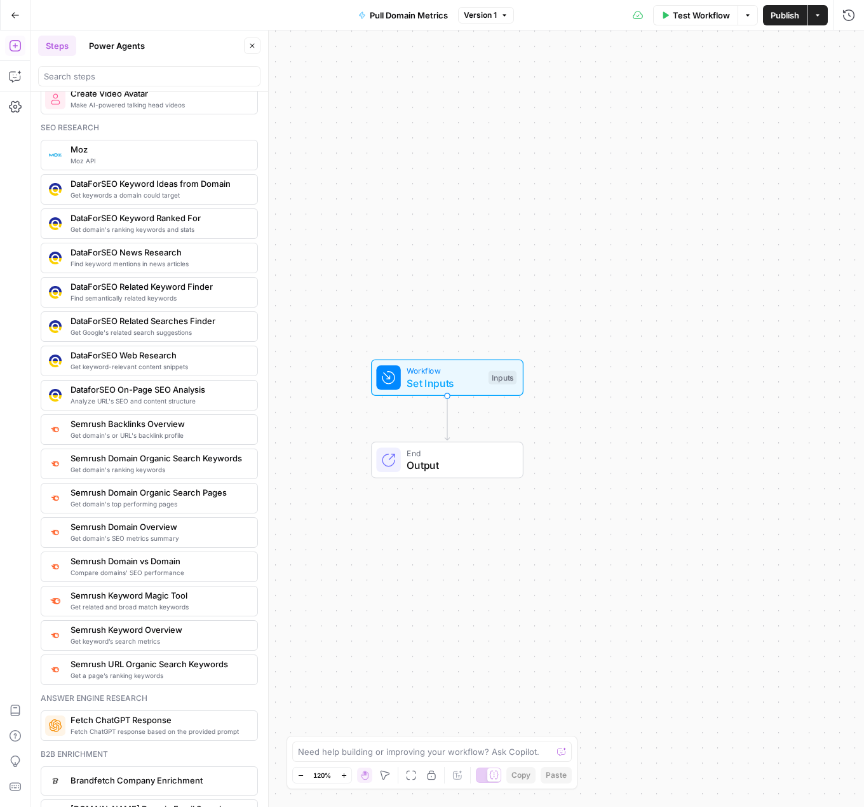
scroll to position [1144, 0]
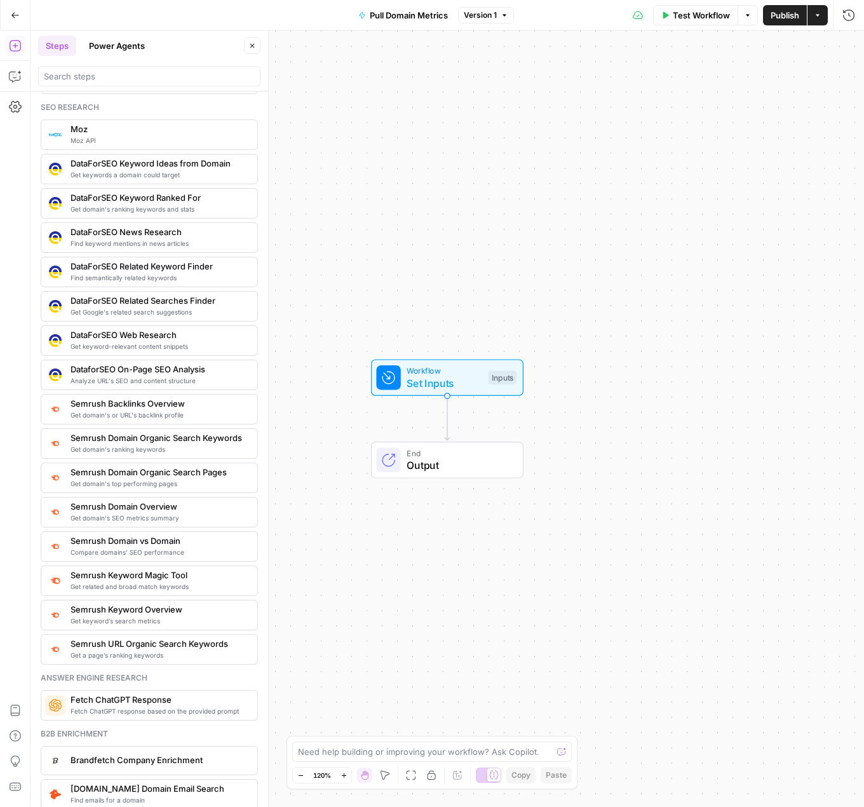
click at [209, 416] on span "Get domain's or URL's backlink profile" at bounding box center [159, 415] width 177 height 10
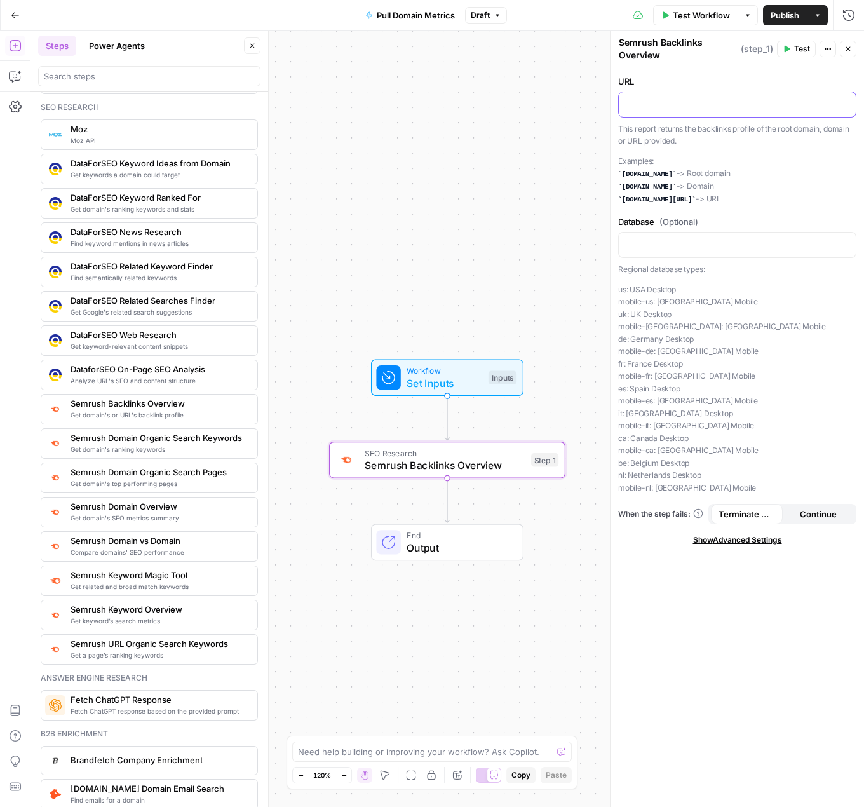
click at [672, 100] on p at bounding box center [738, 103] width 222 height 13
click at [845, 101] on icon "button" at bounding box center [845, 103] width 6 height 6
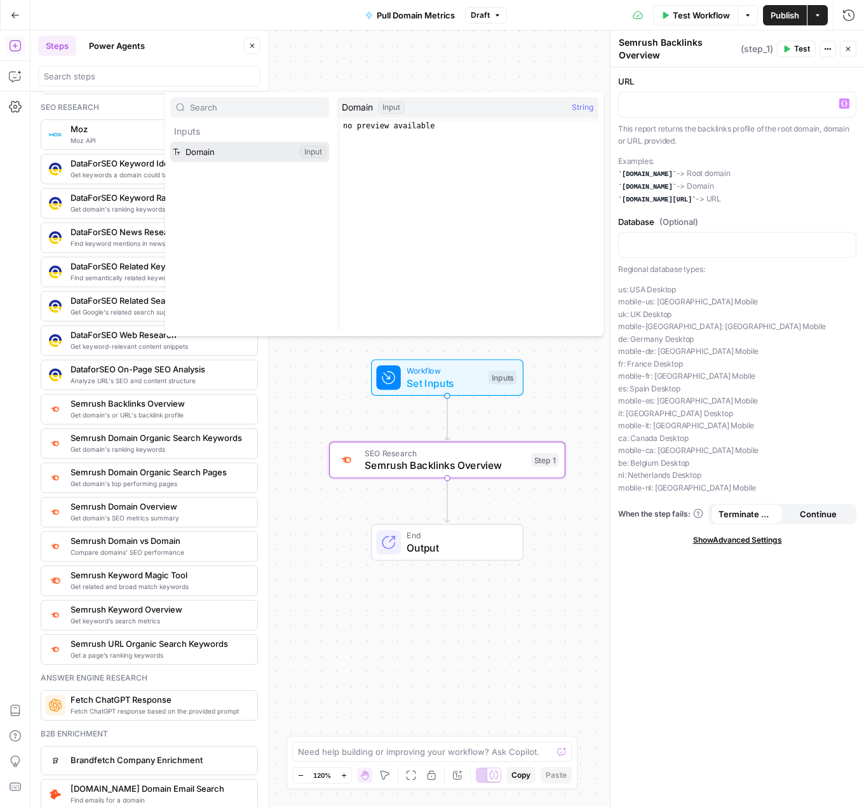
click at [236, 155] on button "Select variable Domain" at bounding box center [249, 152] width 159 height 20
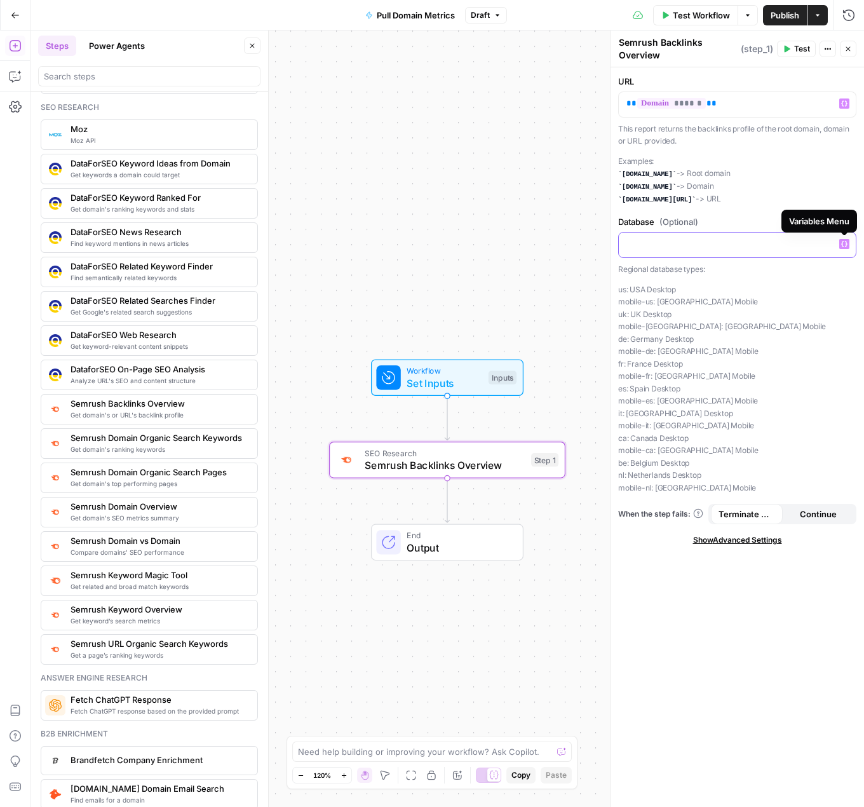
click at [847, 246] on icon "button" at bounding box center [845, 245] width 6 height 6
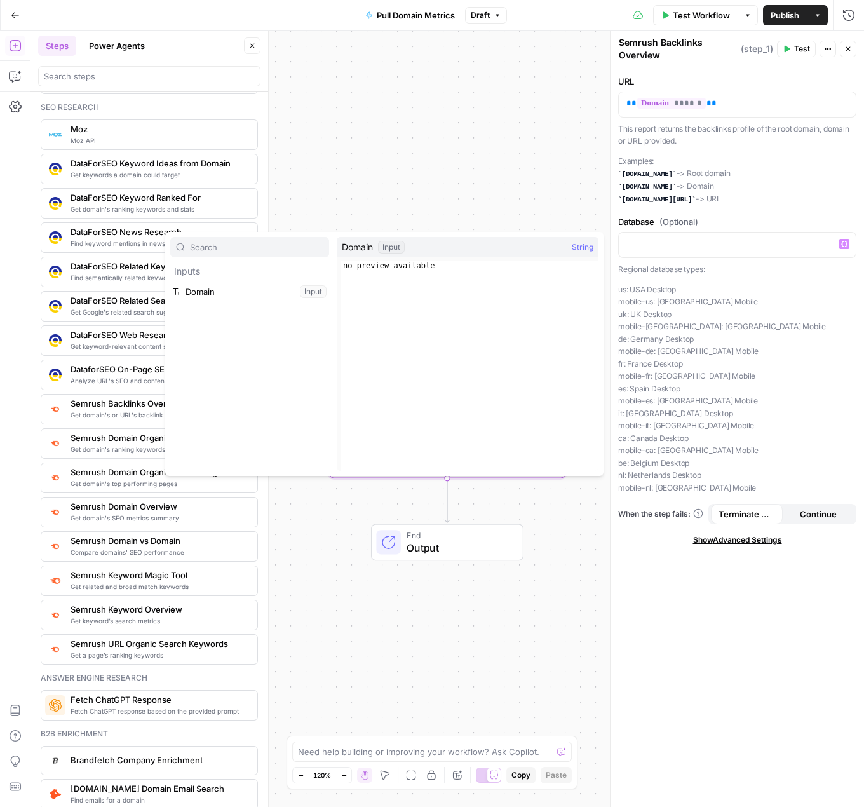
click at [573, 203] on div "Workflow Set Inputs Inputs SEO Research Semrush Backlinks Overview Step 1 End O…" at bounding box center [448, 419] width 834 height 777
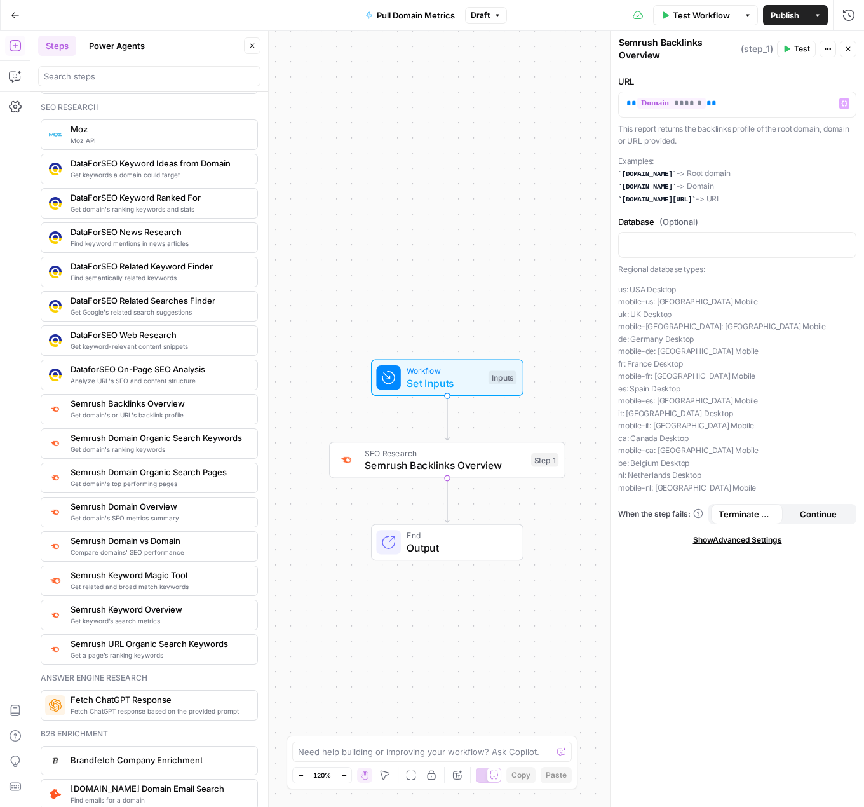
click at [795, 50] on span "Test" at bounding box center [803, 48] width 16 height 11
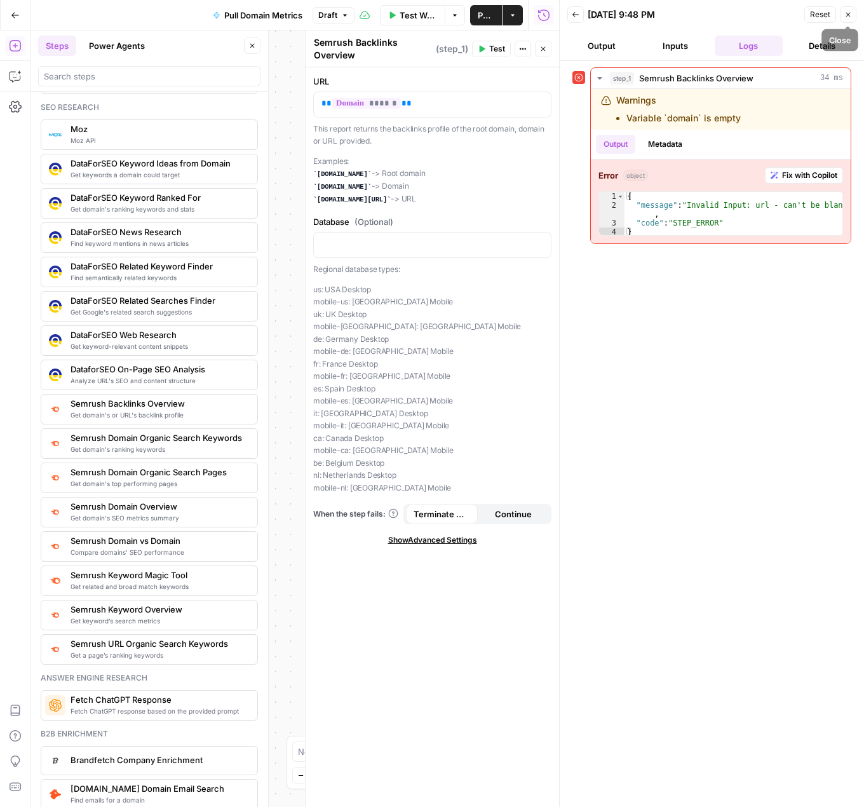
click at [842, 17] on button "Close" at bounding box center [848, 14] width 17 height 17
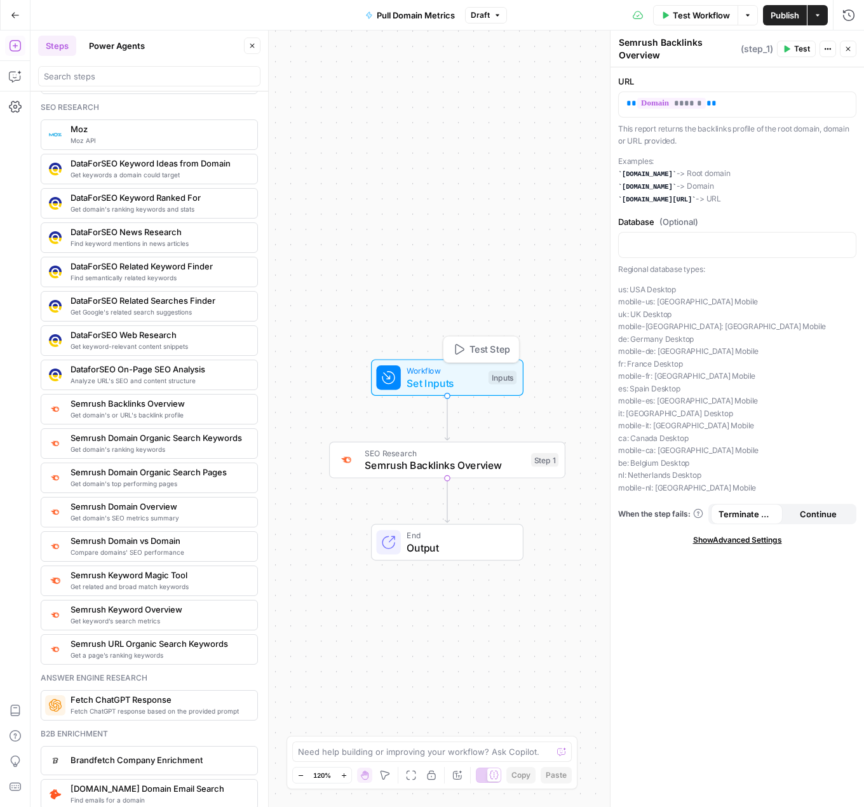
click at [467, 378] on span "Set Inputs" at bounding box center [445, 383] width 76 height 15
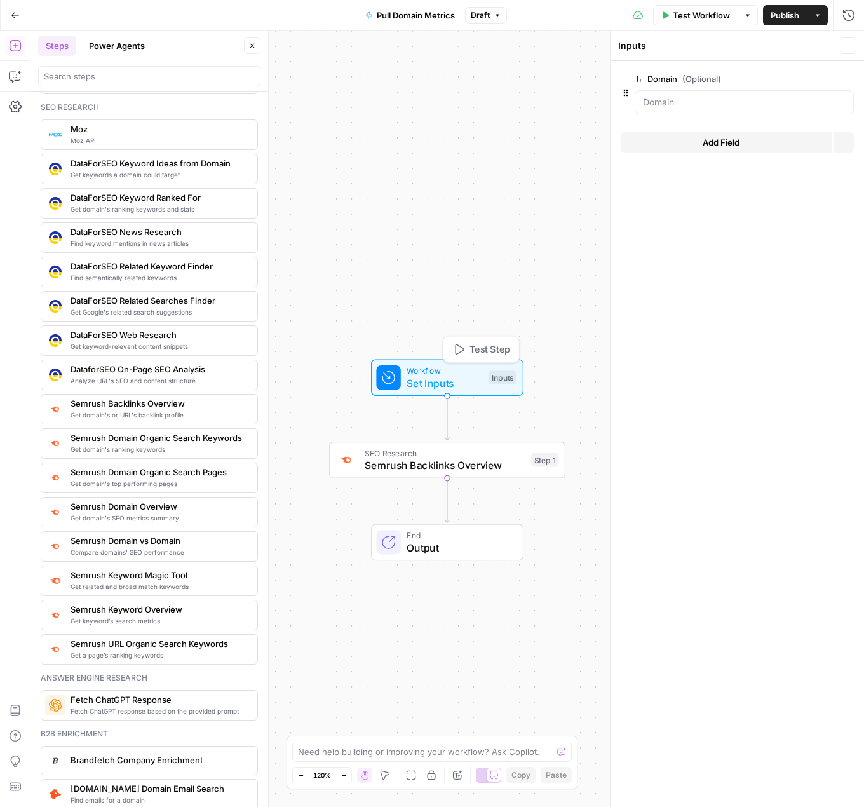
click at [470, 348] on span "Test Step" at bounding box center [490, 350] width 41 height 14
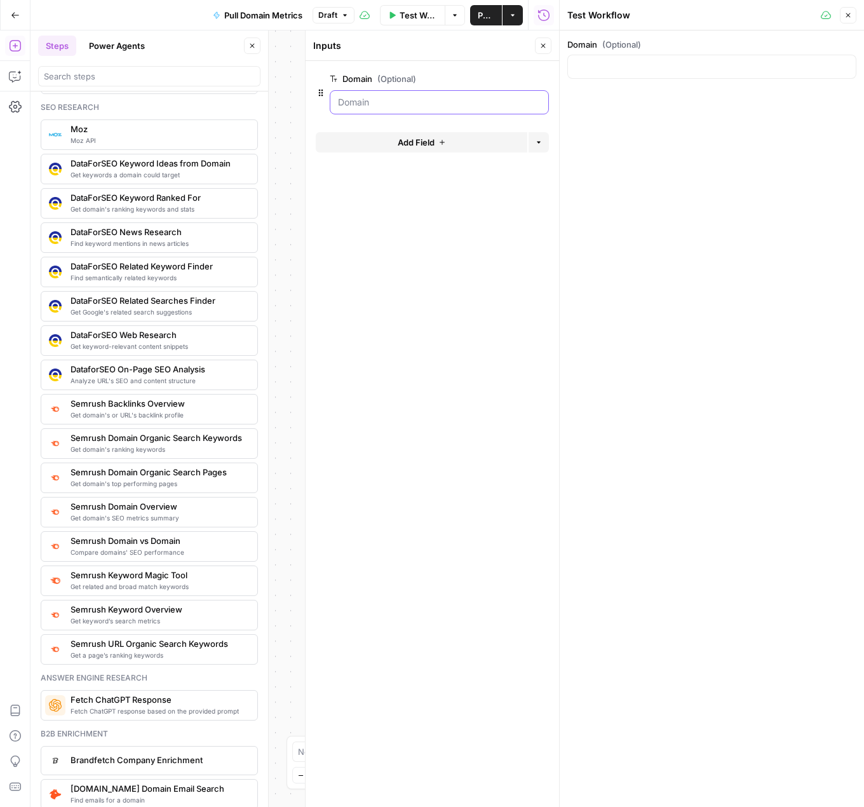
click at [395, 103] on input "Domain (Optional)" at bounding box center [439, 102] width 203 height 13
click at [371, 99] on input "Domain (Optional)" at bounding box center [439, 102] width 203 height 13
click at [414, 13] on span "Test Workflow" at bounding box center [419, 15] width 38 height 13
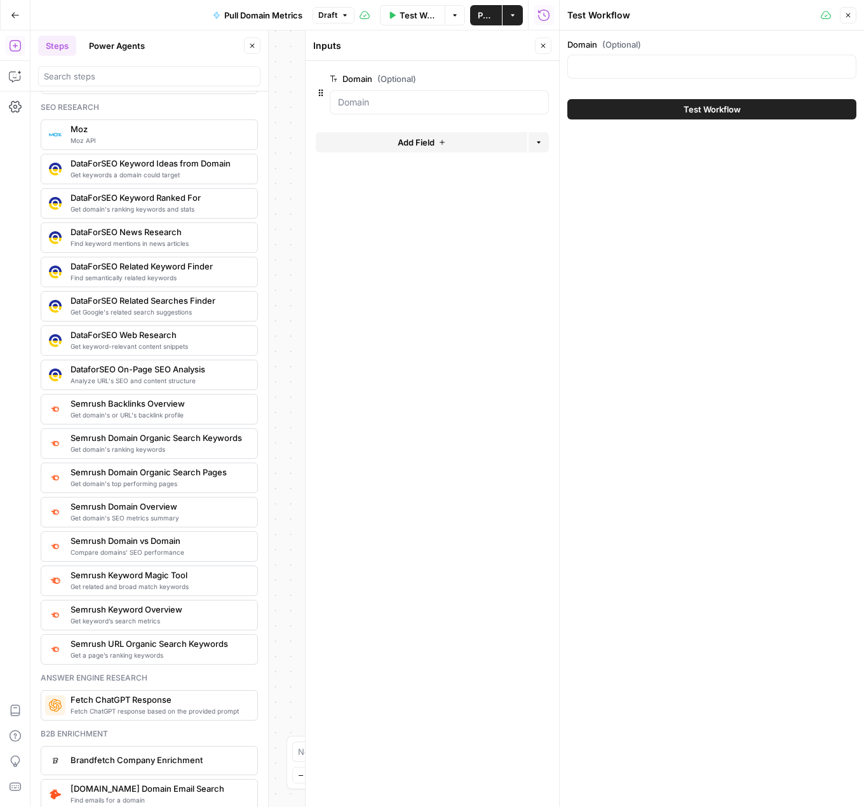
click at [422, 114] on div at bounding box center [439, 102] width 219 height 24
click at [611, 66] on input "Domain (Optional)" at bounding box center [712, 66] width 273 height 13
click at [374, 104] on input "Domain (Optional)" at bounding box center [439, 102] width 203 height 13
click at [375, 104] on input "Domain (Optional)" at bounding box center [439, 102] width 203 height 13
click at [514, 74] on span "edit field" at bounding box center [502, 79] width 28 height 10
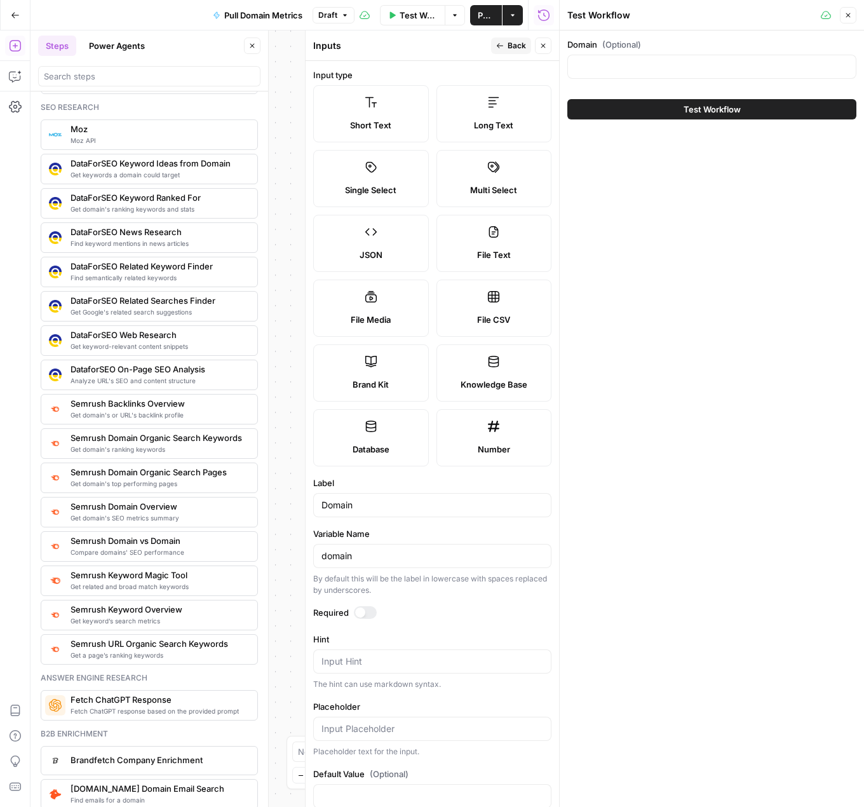
click at [542, 46] on icon "button" at bounding box center [544, 46] width 8 height 8
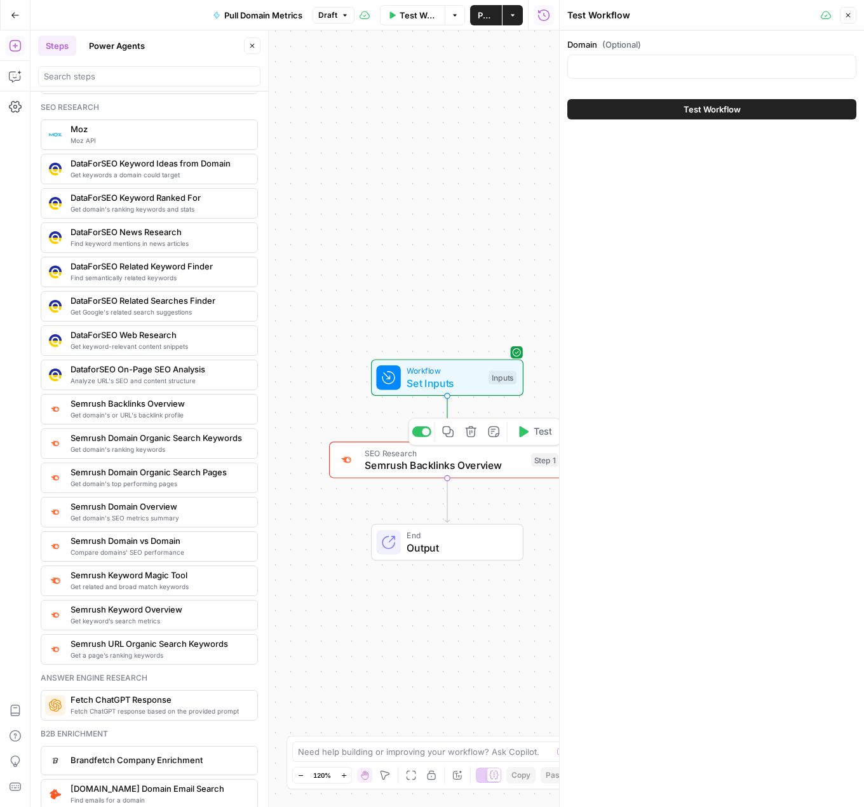
click at [502, 472] on span "Semrush Backlinks Overview" at bounding box center [445, 465] width 160 height 15
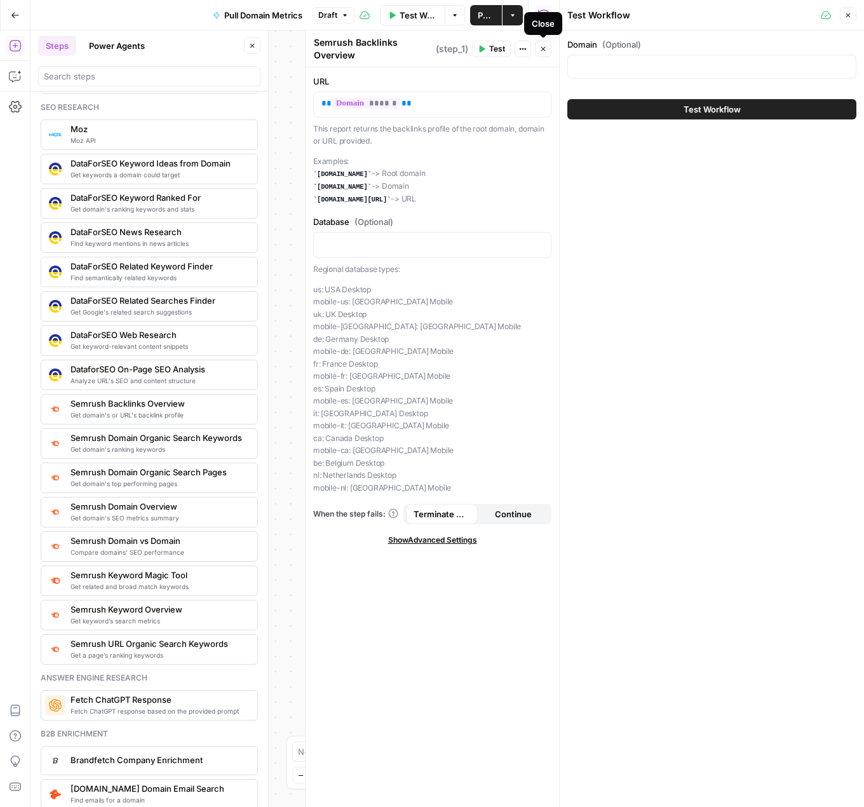
click at [546, 53] on button "Close" at bounding box center [543, 49] width 17 height 17
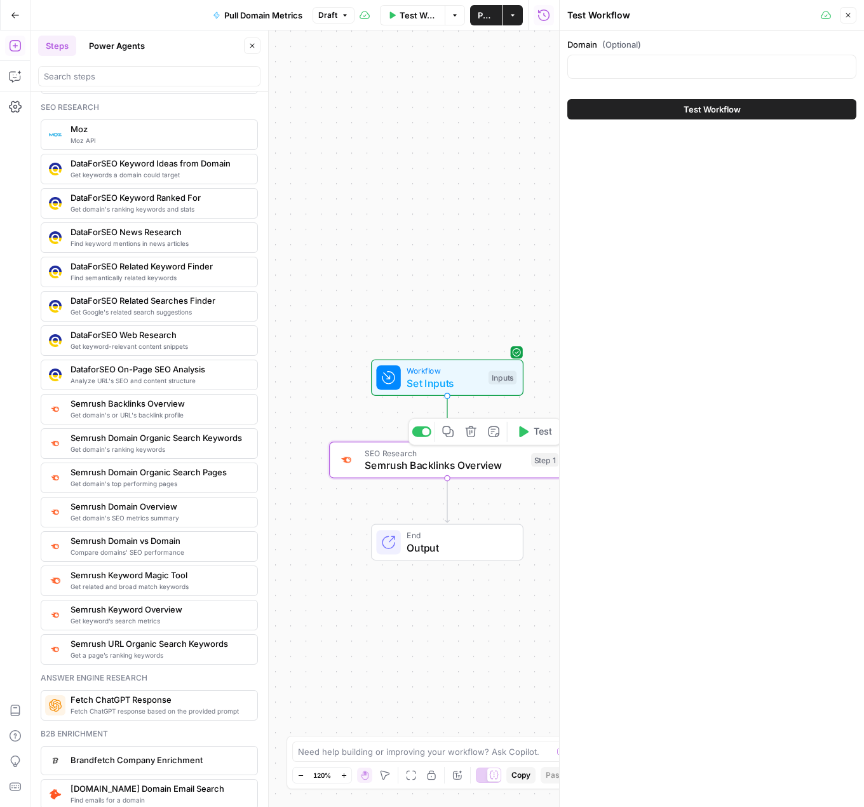
click at [451, 467] on span "Semrush Backlinks Overview" at bounding box center [445, 465] width 160 height 15
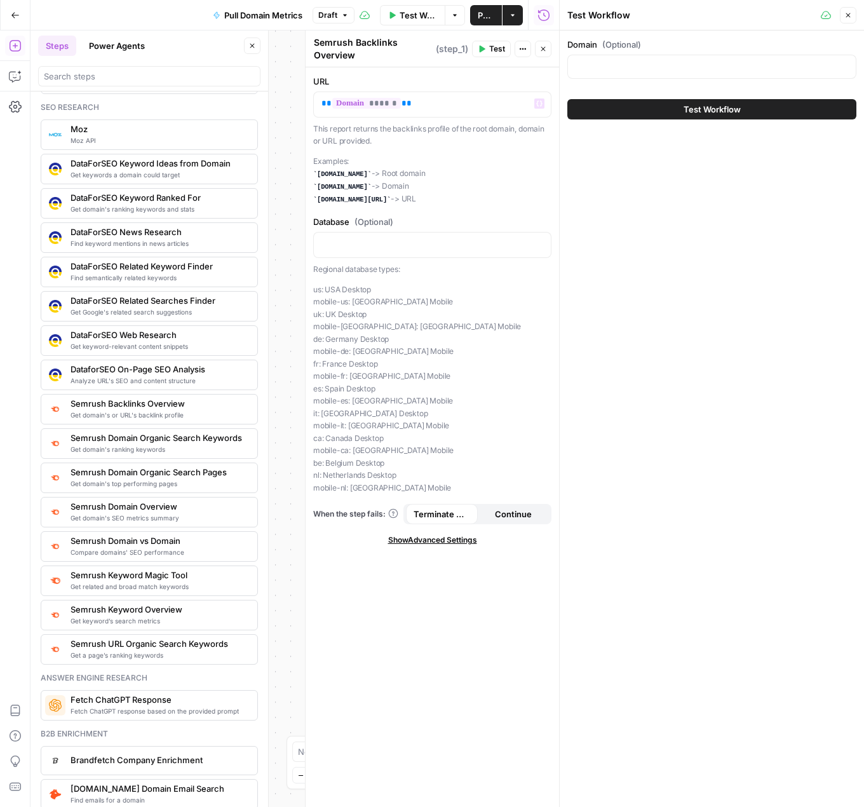
click at [499, 50] on span "Test" at bounding box center [497, 48] width 16 height 11
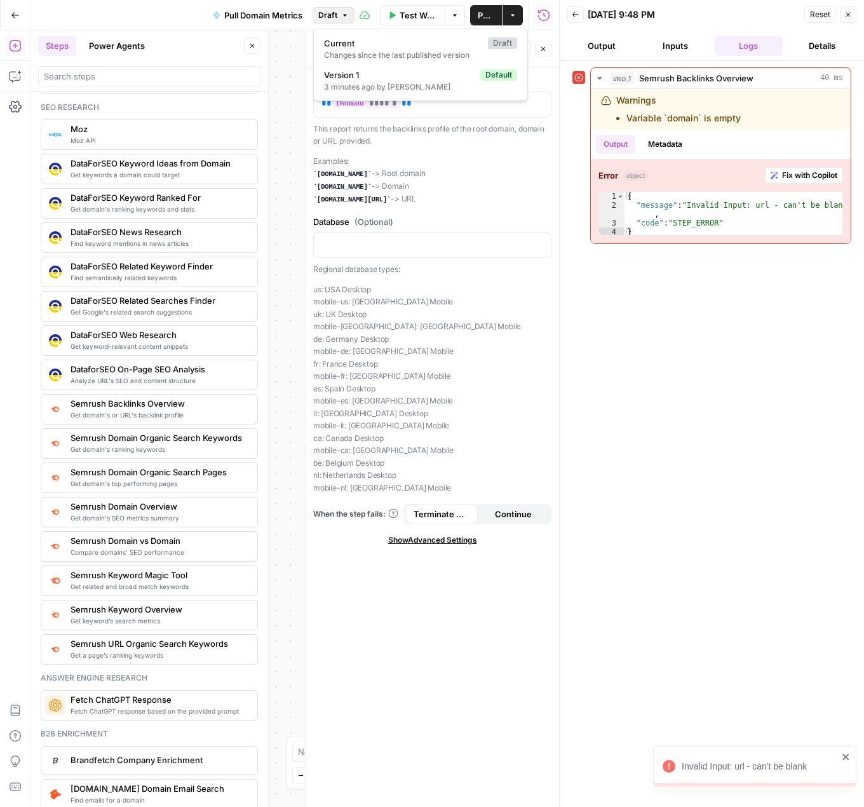
click at [340, 18] on button "Draft" at bounding box center [334, 15] width 42 height 17
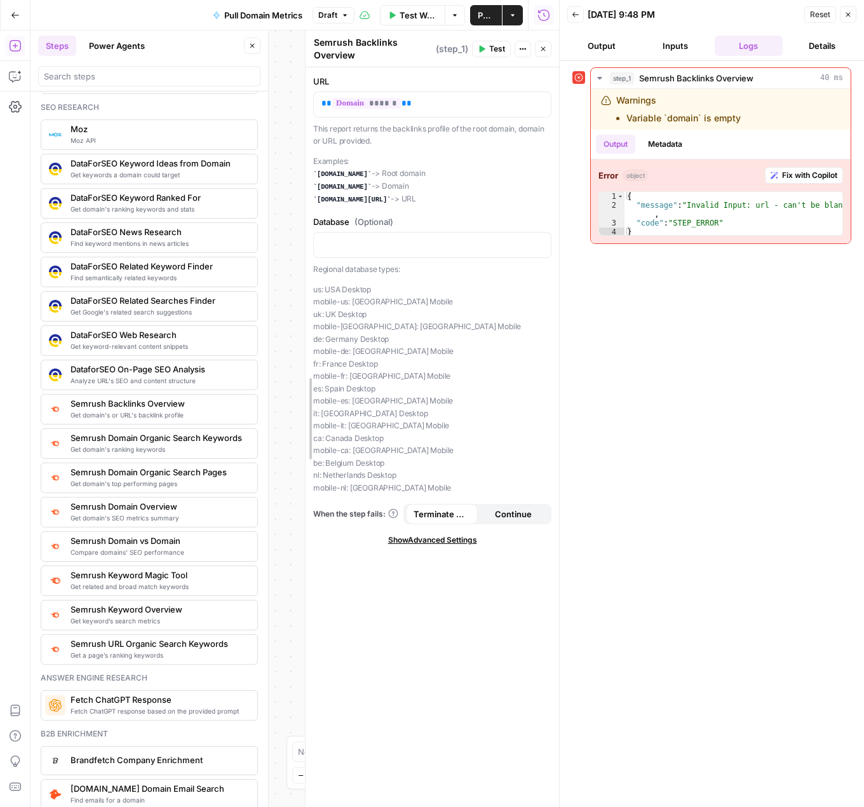
click at [301, 49] on div at bounding box center [305, 419] width 13 height 777
click at [540, 48] on icon "button" at bounding box center [544, 49] width 8 height 8
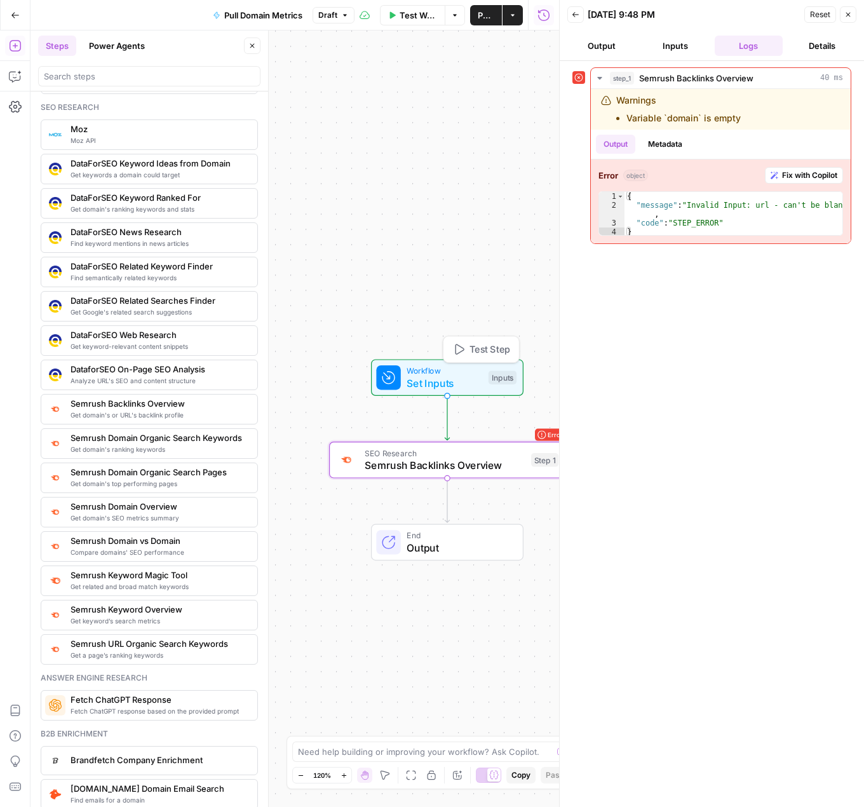
click at [481, 378] on span "Set Inputs" at bounding box center [445, 383] width 76 height 15
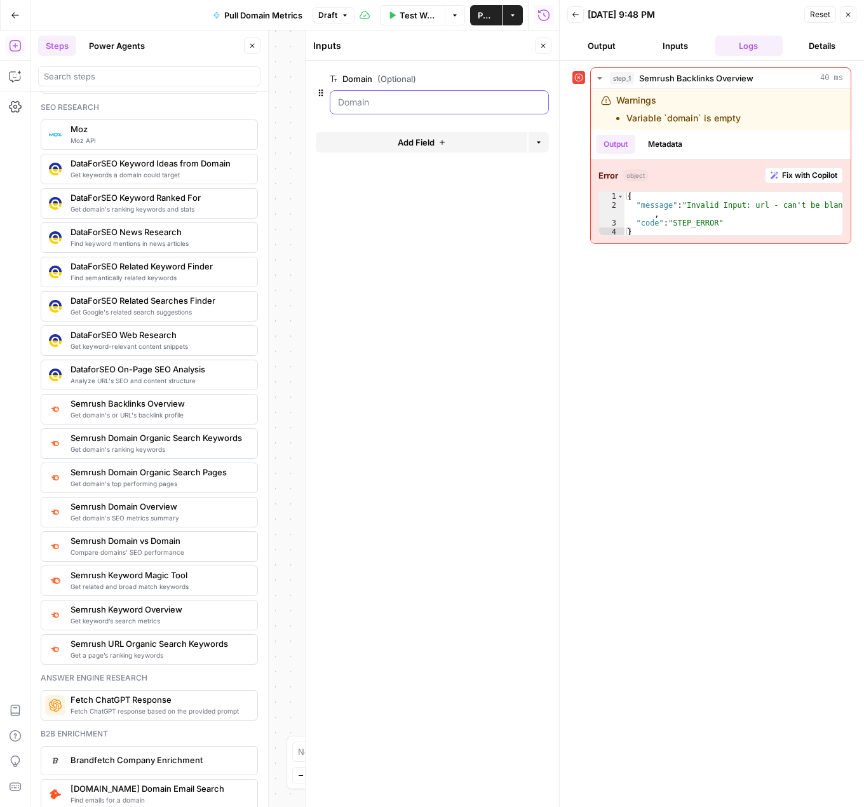
click at [437, 102] on input "Domain (Optional)" at bounding box center [439, 102] width 203 height 13
click at [505, 83] on span "edit field" at bounding box center [502, 79] width 28 height 10
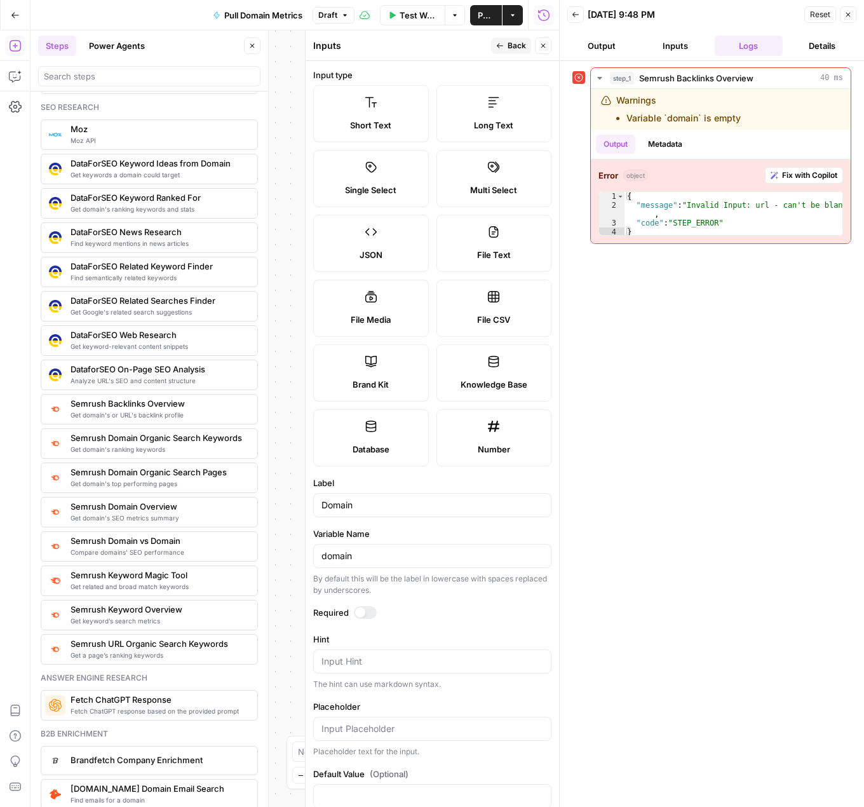
click at [400, 107] on label "Short Text" at bounding box center [371, 113] width 116 height 57
click at [543, 43] on icon "button" at bounding box center [544, 46] width 8 height 8
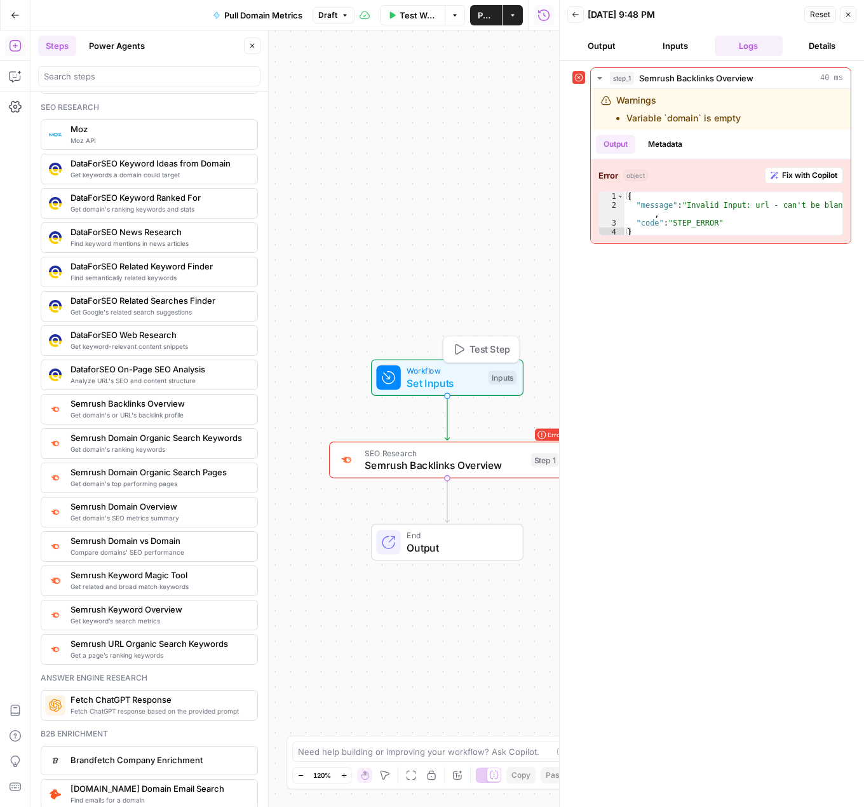
click at [446, 382] on span "Set Inputs" at bounding box center [445, 383] width 76 height 15
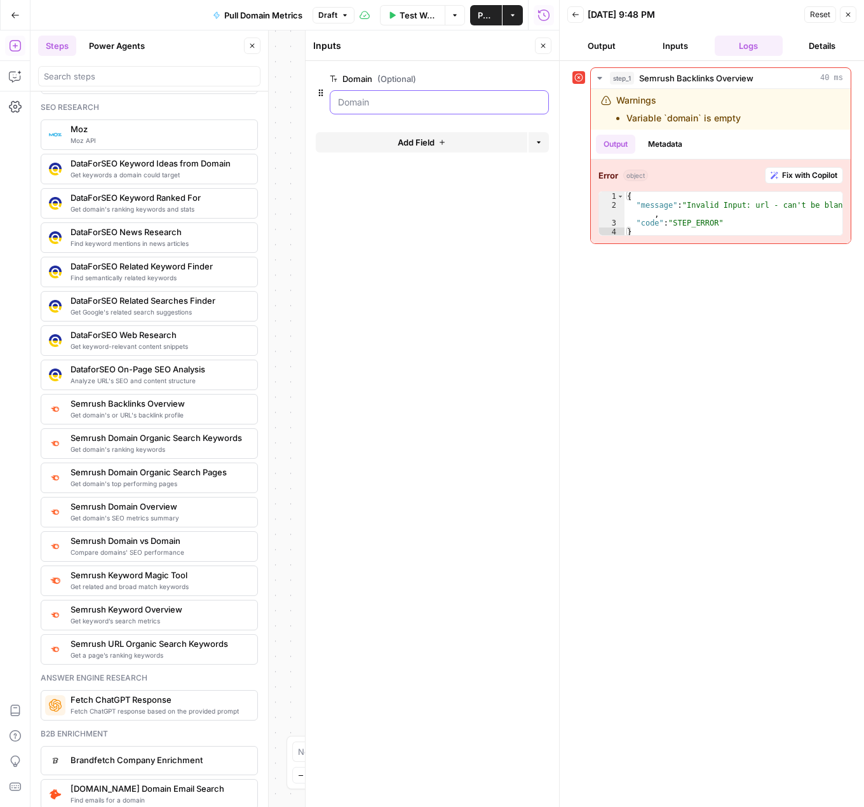
click at [467, 107] on input "Domain (Optional)" at bounding box center [439, 102] width 203 height 13
click at [414, 78] on span "(Optional)" at bounding box center [397, 78] width 39 height 13
click at [414, 96] on input "Domain (Optional)" at bounding box center [439, 102] width 203 height 13
click at [657, 43] on button "Inputs" at bounding box center [675, 46] width 69 height 20
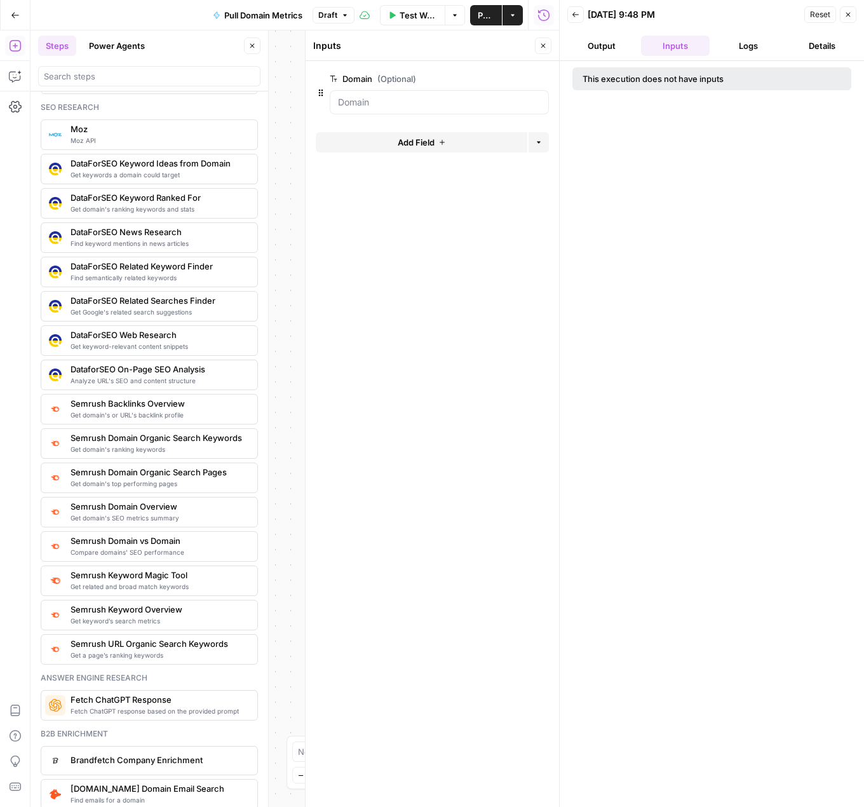
click at [622, 79] on div "This execution does not have inputs" at bounding box center [683, 78] width 200 height 13
click at [597, 46] on button "Output" at bounding box center [602, 46] width 69 height 20
click at [569, 15] on button "Back" at bounding box center [576, 14] width 17 height 17
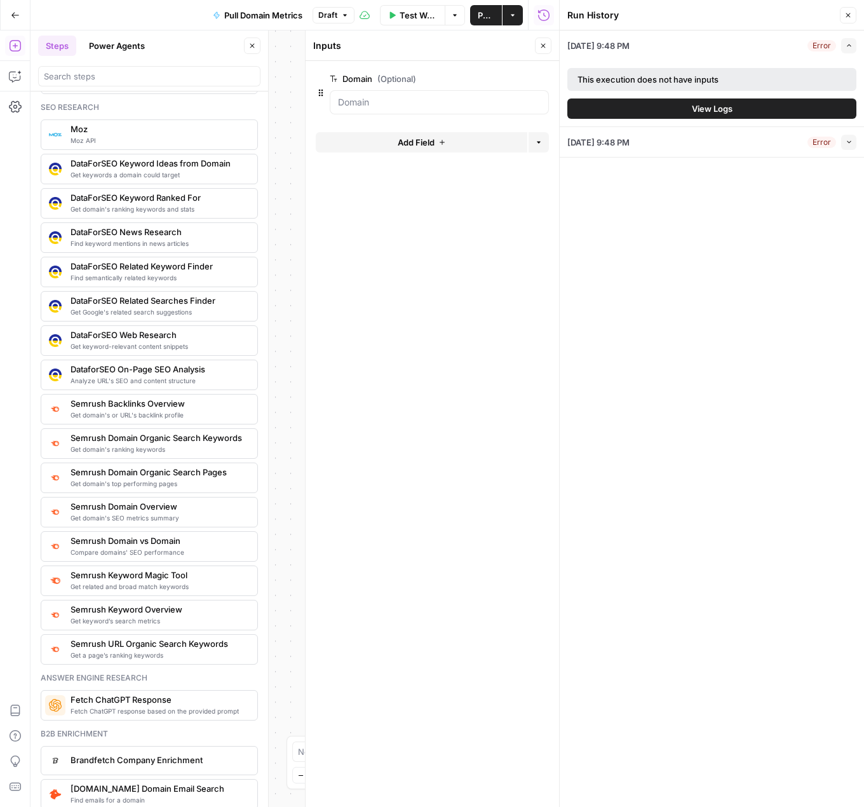
click at [848, 9] on button "Close" at bounding box center [848, 15] width 17 height 17
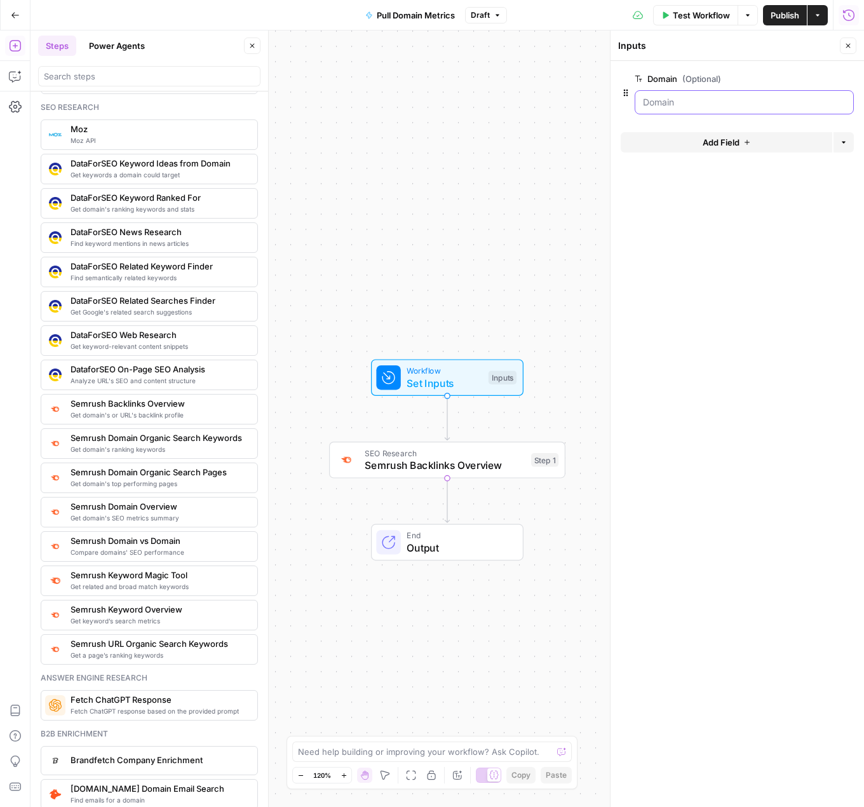
click at [692, 97] on input "Domain (Optional)" at bounding box center [744, 102] width 203 height 13
click at [660, 99] on input "Domain (Optional)" at bounding box center [744, 102] width 203 height 13
click at [685, 99] on input "Domain (Optional)" at bounding box center [744, 102] width 203 height 13
click at [475, 457] on span "SEO Research" at bounding box center [445, 453] width 160 height 12
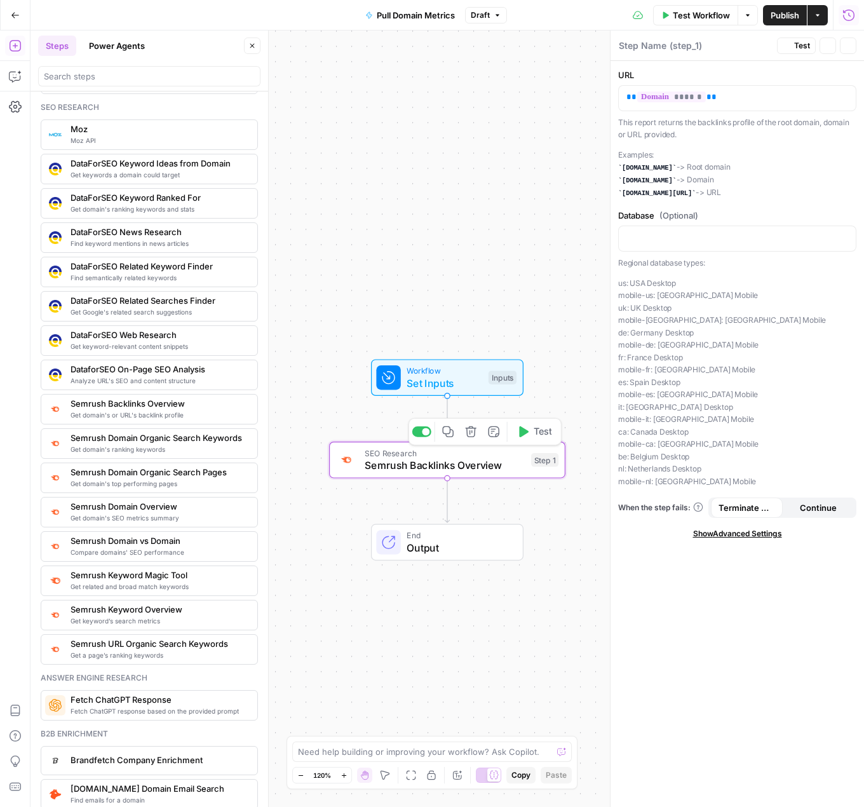
type textarea "Semrush Backlinks Overview"
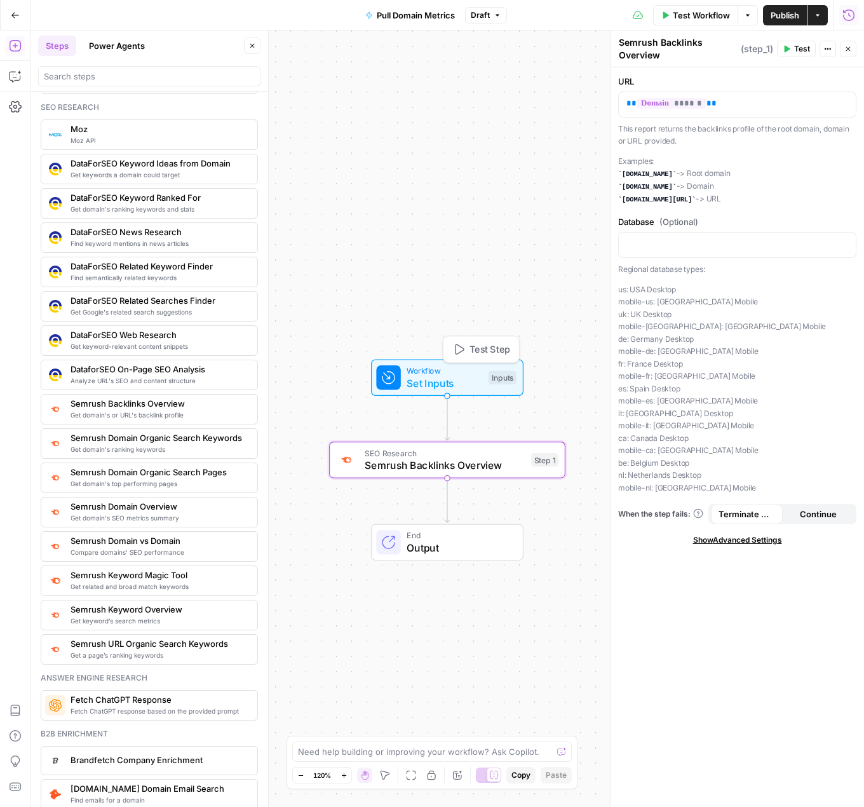
click at [474, 389] on span "Set Inputs" at bounding box center [445, 383] width 76 height 15
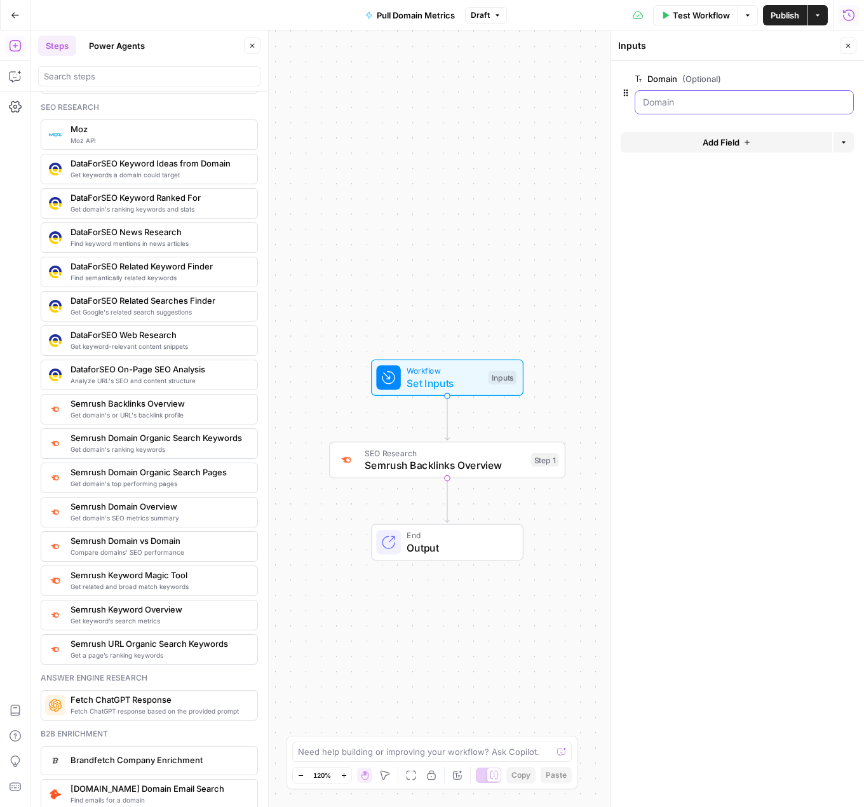
click at [714, 104] on input "Domain (Optional)" at bounding box center [744, 102] width 203 height 13
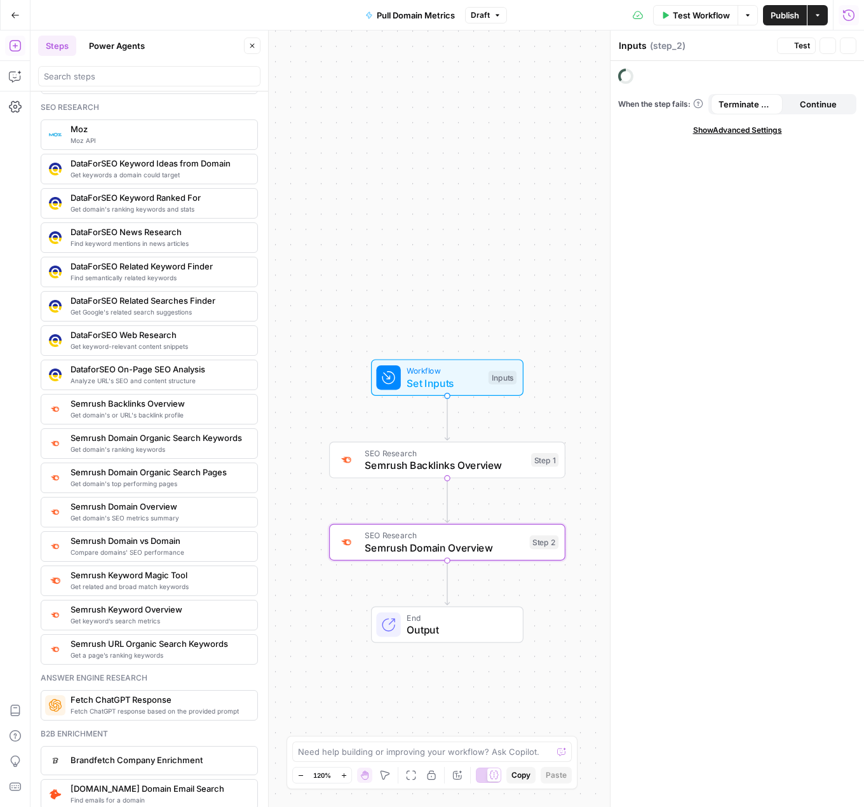
type textarea "Semrush Domain Overview"
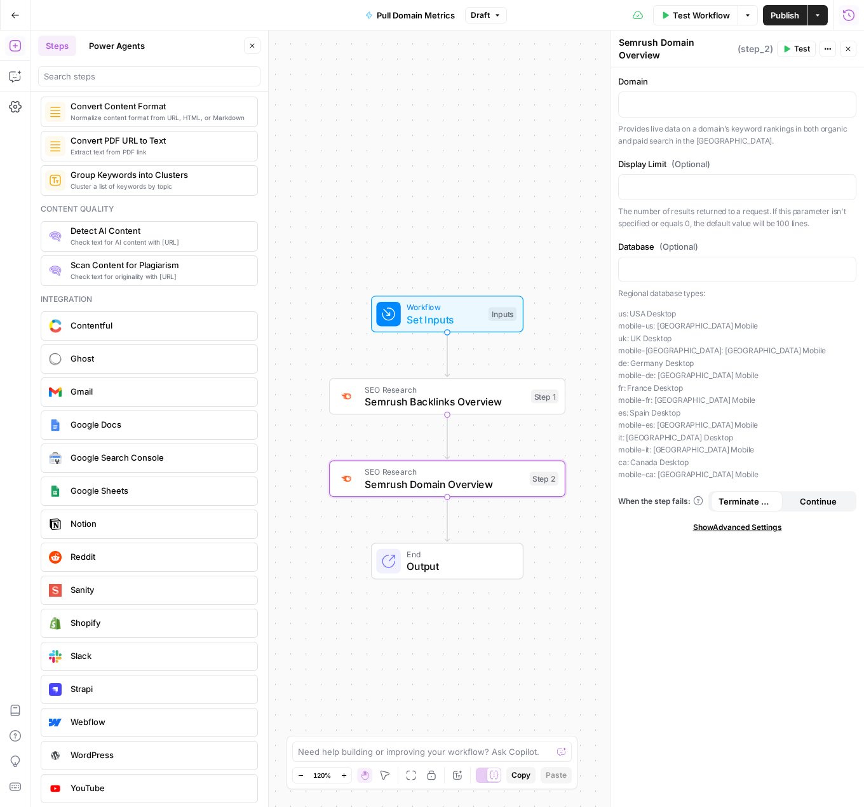
scroll to position [2054, 0]
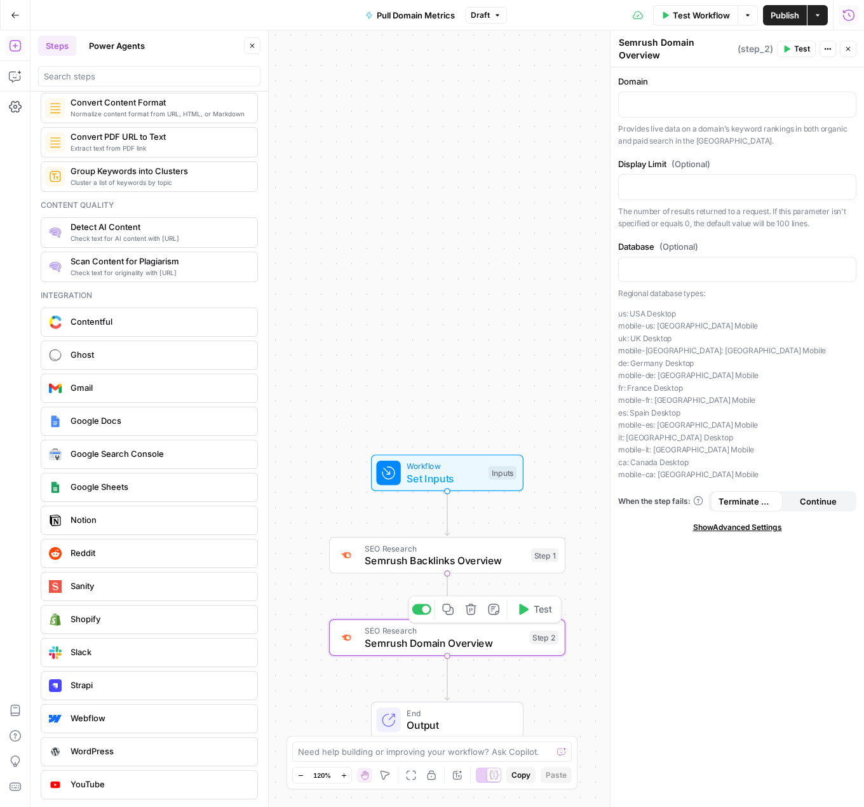
click at [475, 615] on icon "button" at bounding box center [471, 609] width 12 height 12
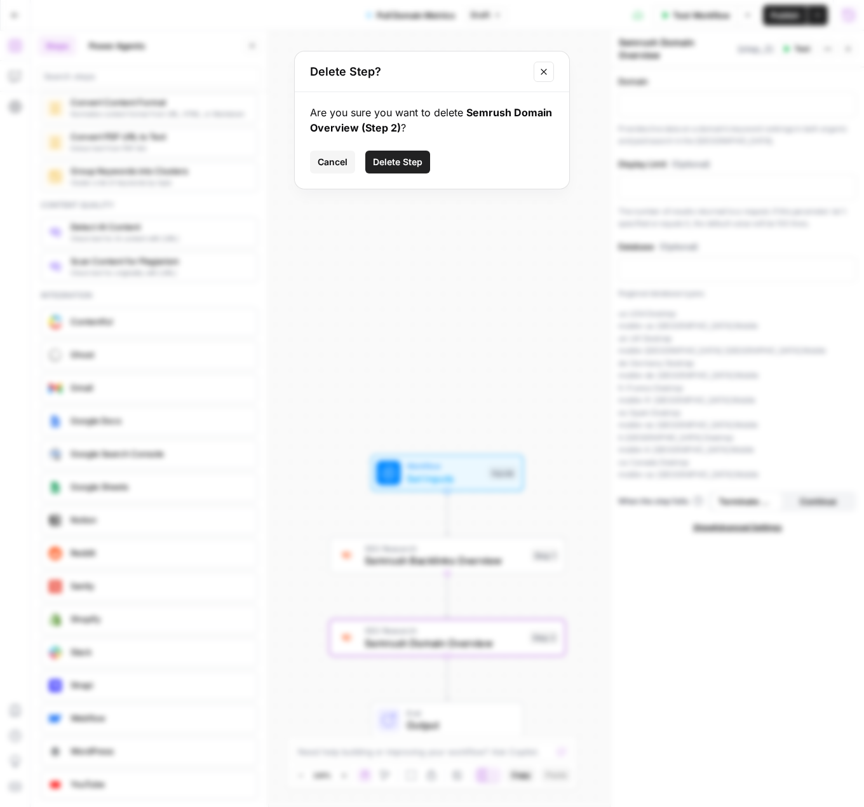
click at [402, 162] on span "Delete Step" at bounding box center [398, 162] width 50 height 13
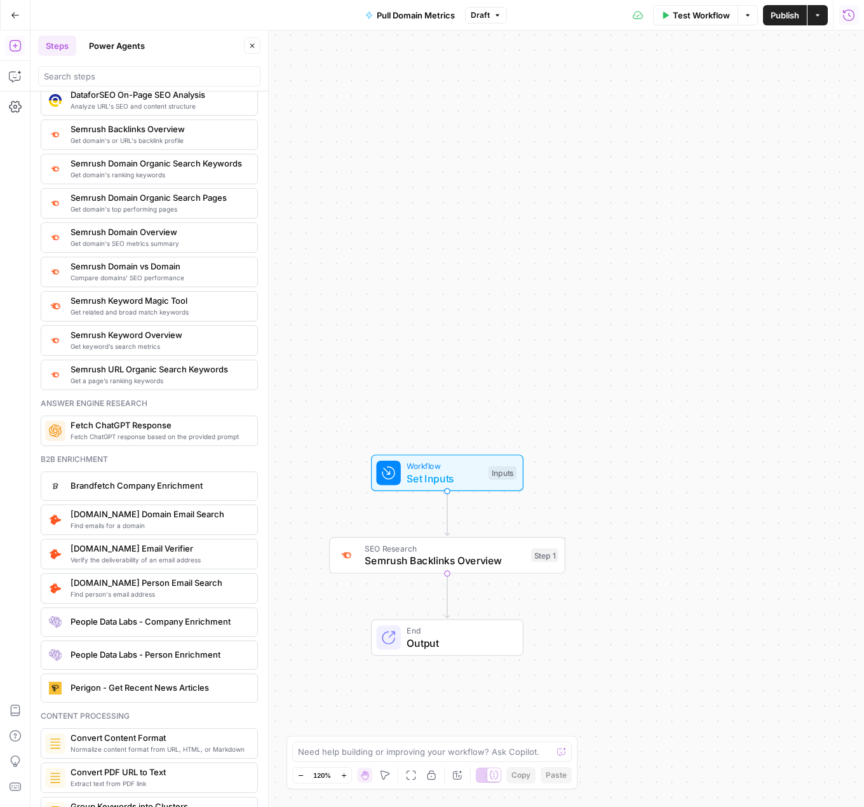
scroll to position [1355, 0]
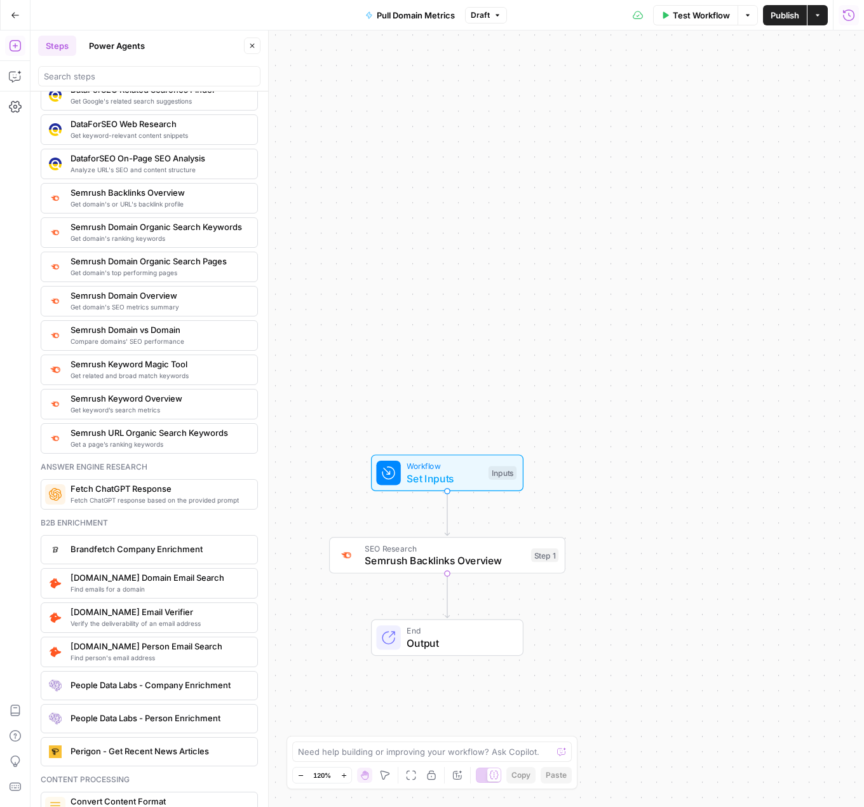
click at [186, 334] on span "Semrush Domain vs Domain" at bounding box center [159, 330] width 177 height 13
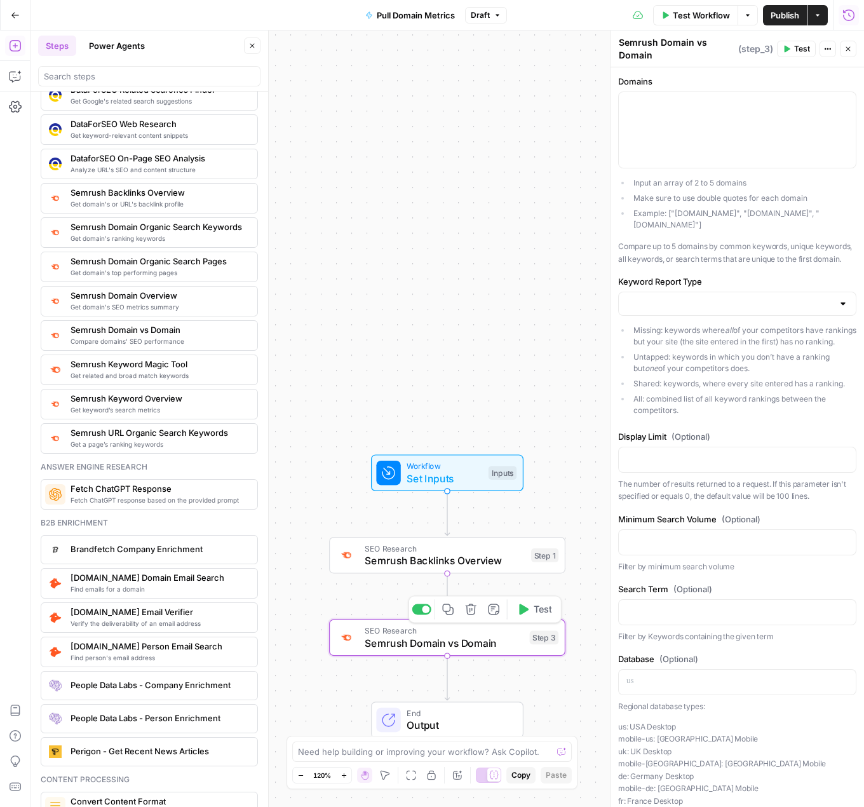
click at [472, 615] on icon "button" at bounding box center [470, 609] width 11 height 11
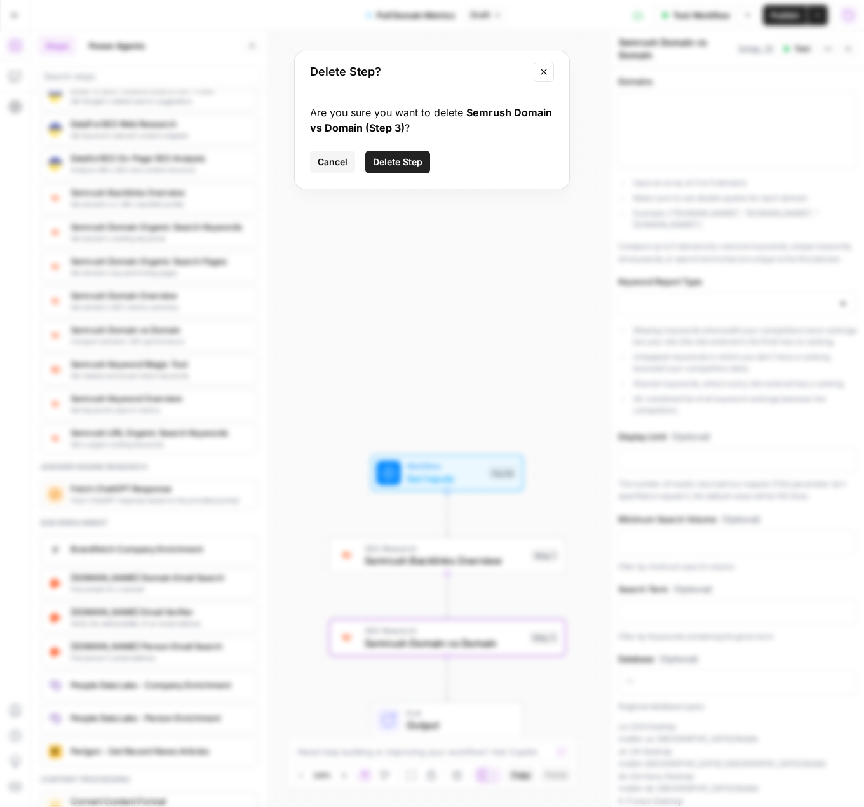
click at [400, 167] on span "Delete Step" at bounding box center [398, 162] width 50 height 13
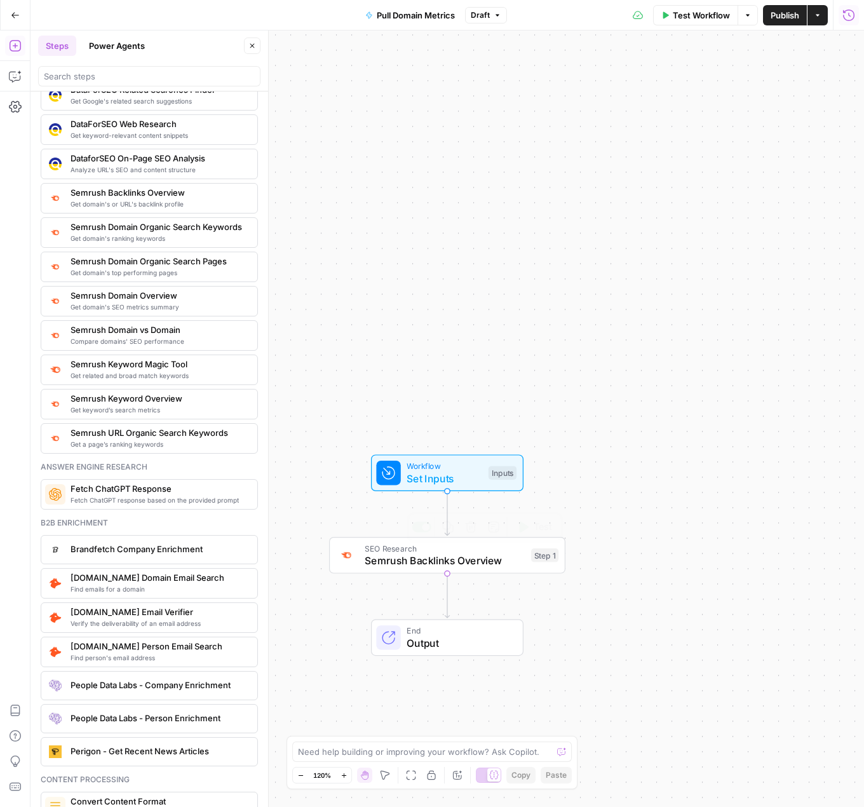
click at [448, 563] on span "Semrush Backlinks Overview" at bounding box center [445, 560] width 160 height 15
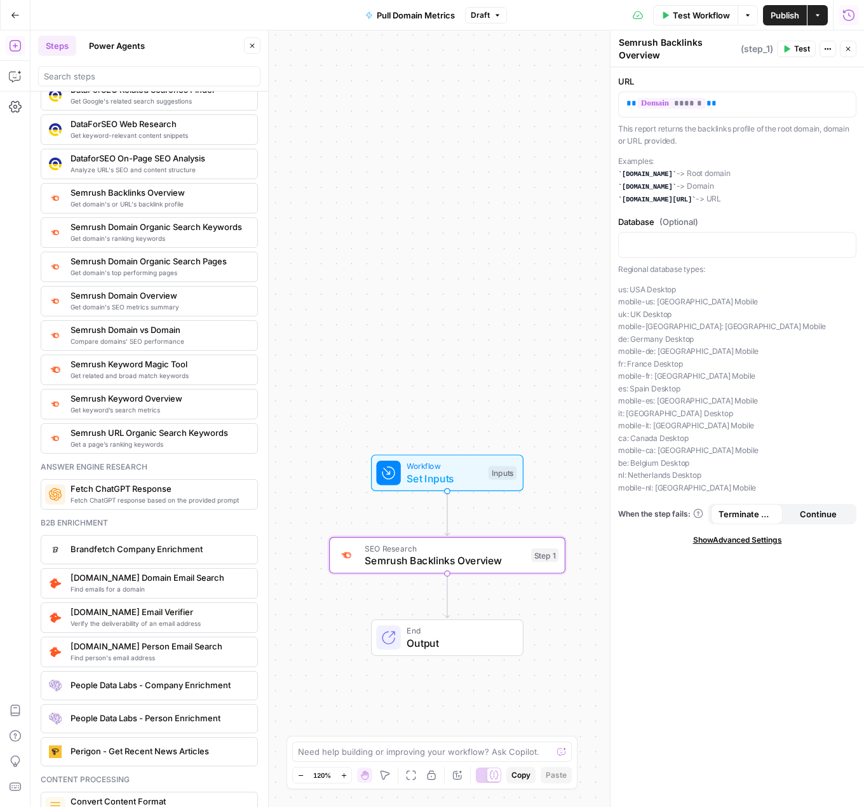
click at [453, 463] on span "Workflow" at bounding box center [445, 466] width 76 height 12
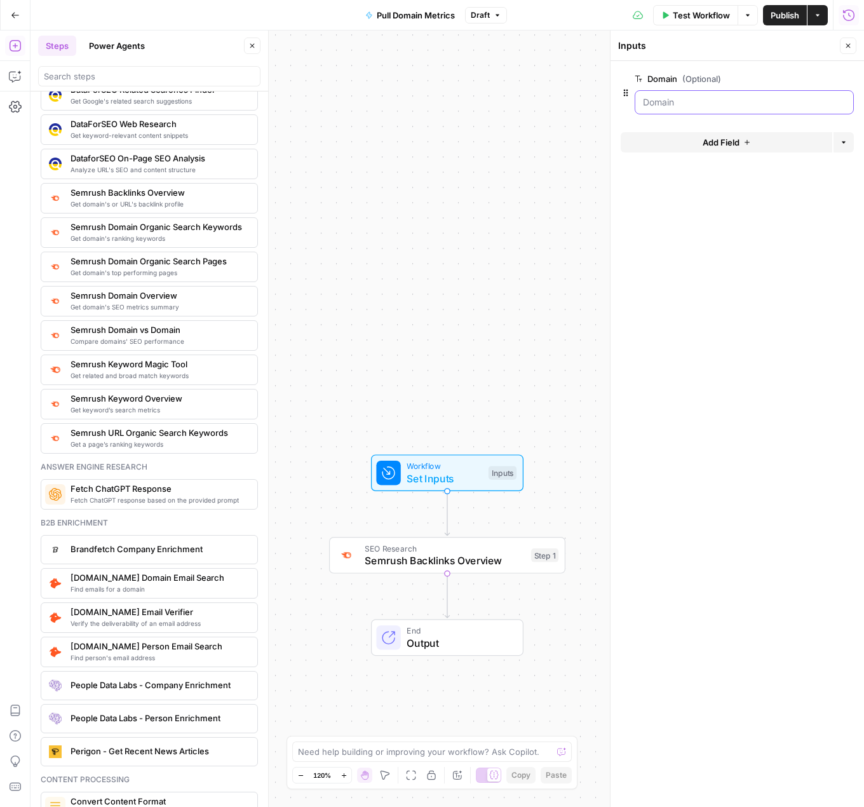
click at [725, 101] on input "Domain (Optional)" at bounding box center [744, 102] width 203 height 13
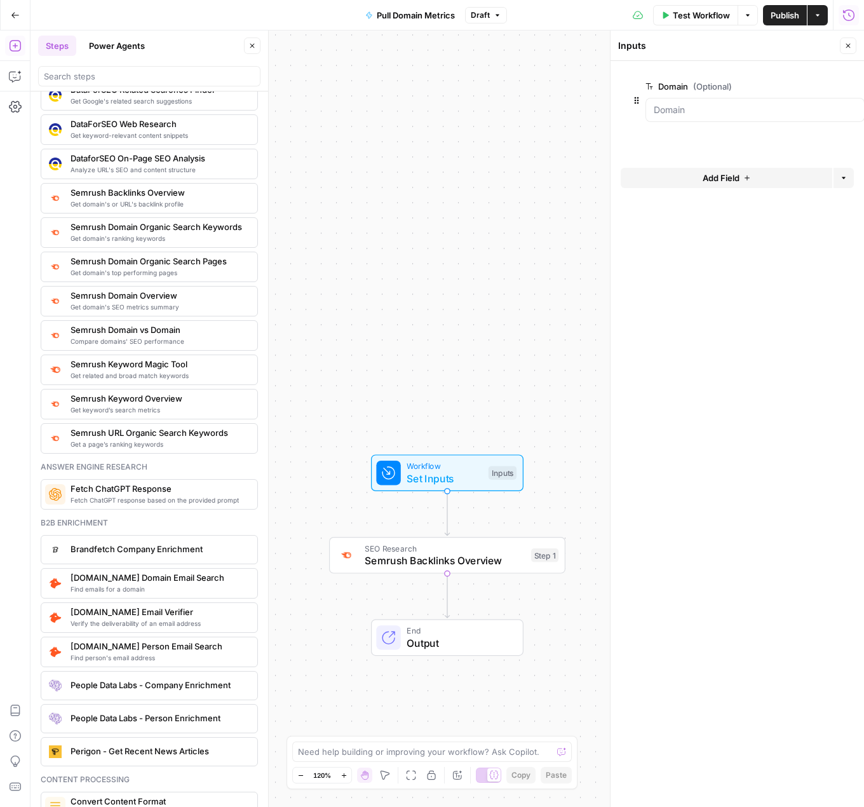
drag, startPoint x: 627, startPoint y: 95, endPoint x: 634, endPoint y: 102, distance: 9.9
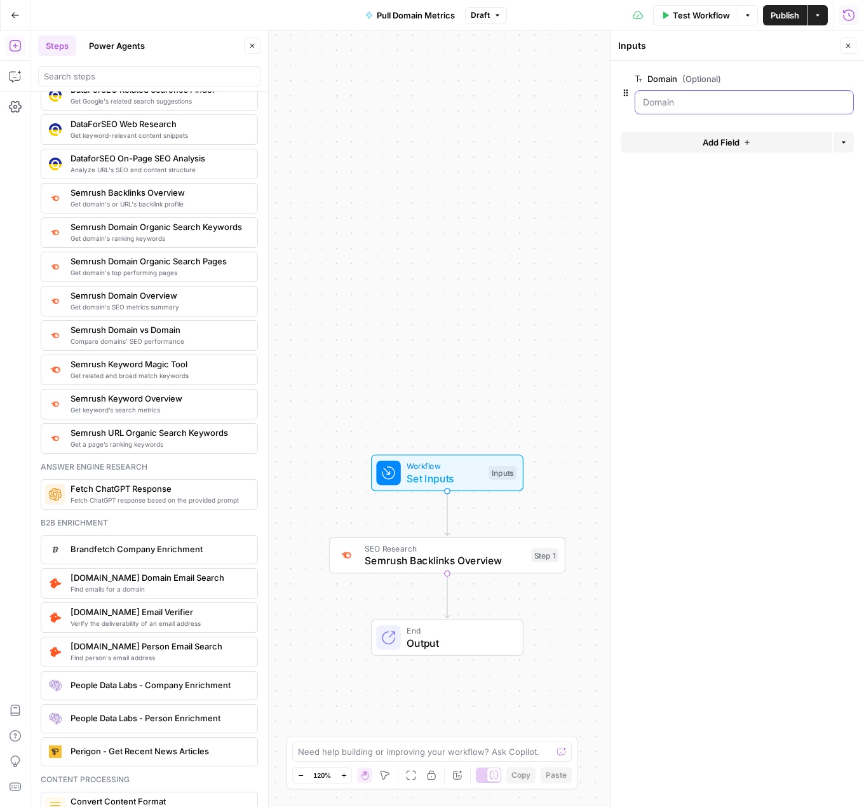
click at [688, 103] on input "Domain (Optional)" at bounding box center [744, 102] width 203 height 13
click at [702, 11] on span "Test Workflow" at bounding box center [701, 15] width 57 height 13
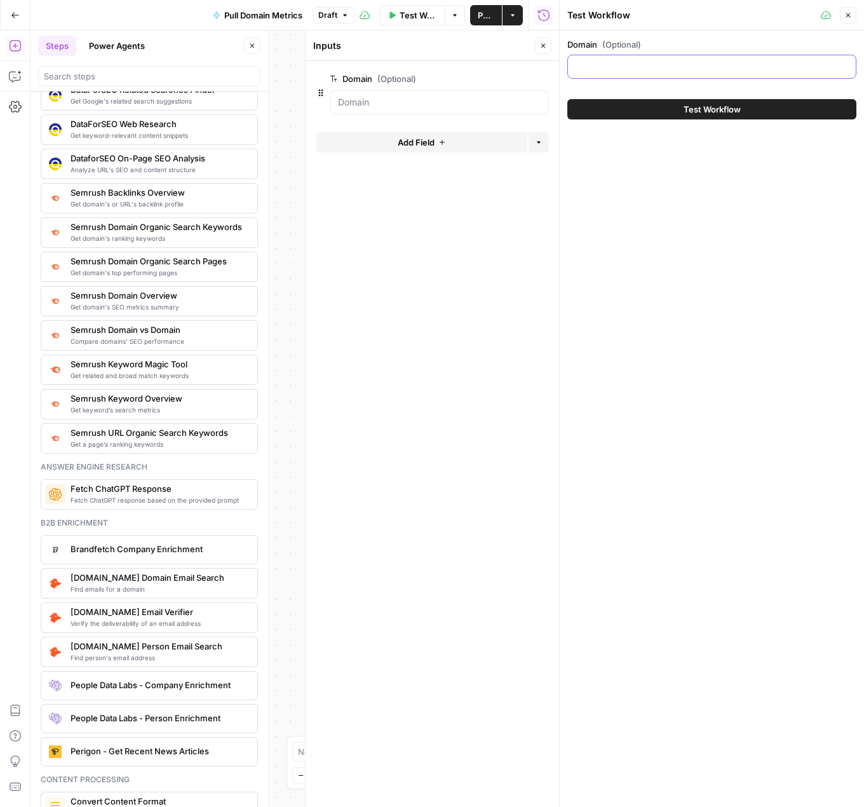
click at [645, 71] on input "Domain (Optional)" at bounding box center [712, 66] width 273 height 13
type input "[URL][DOMAIN_NAME]"
click at [669, 102] on button "Test Workflow" at bounding box center [712, 109] width 289 height 20
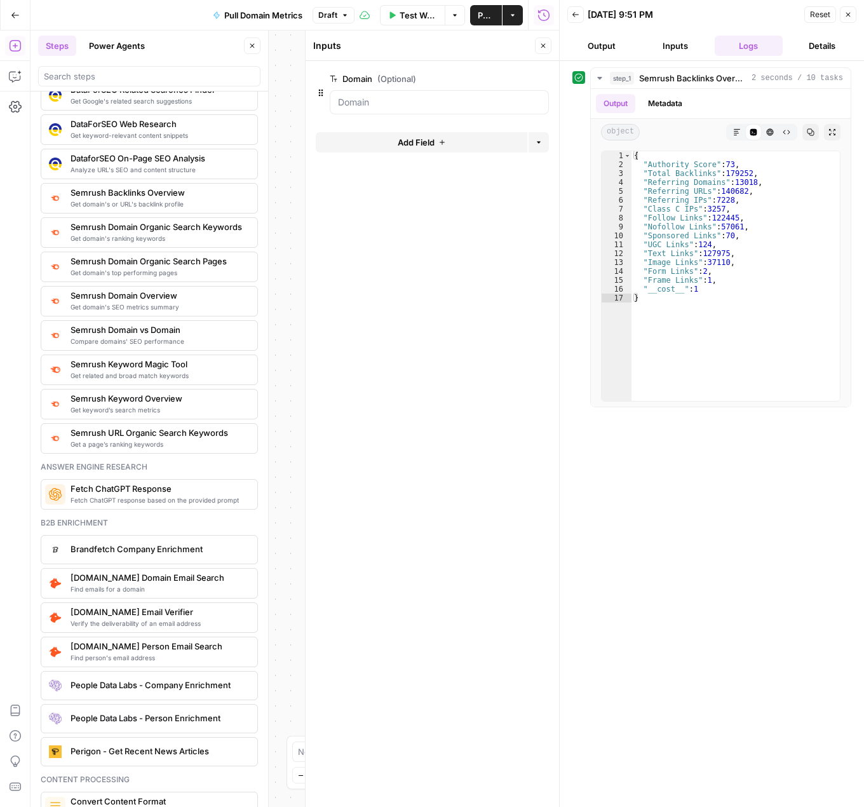
click at [542, 46] on icon "button" at bounding box center [544, 46] width 8 height 8
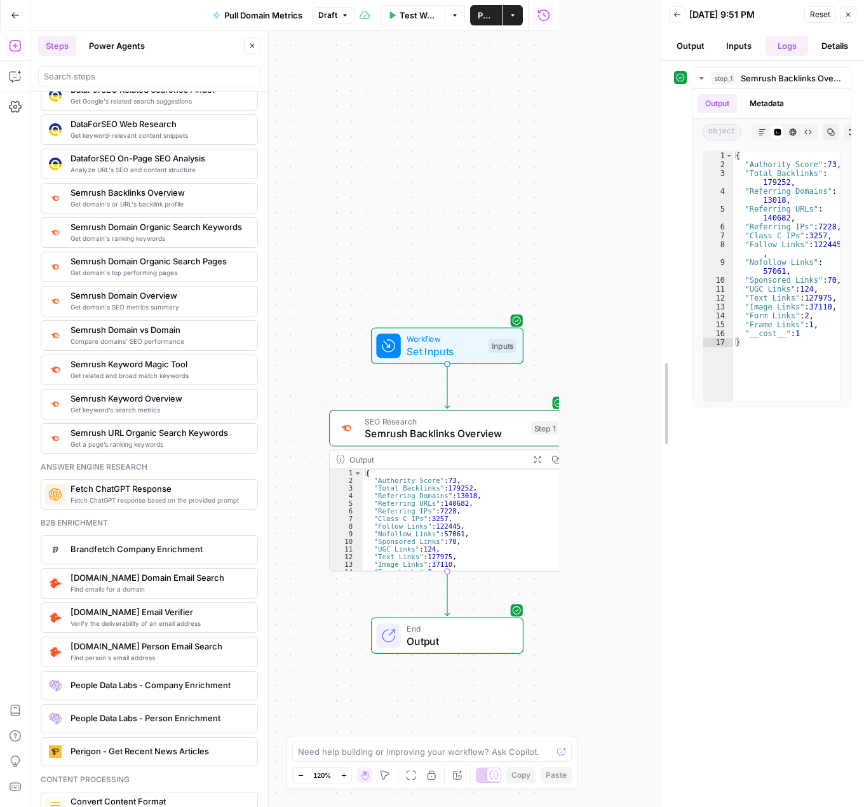
drag, startPoint x: 561, startPoint y: 474, endPoint x: 745, endPoint y: 471, distance: 184.4
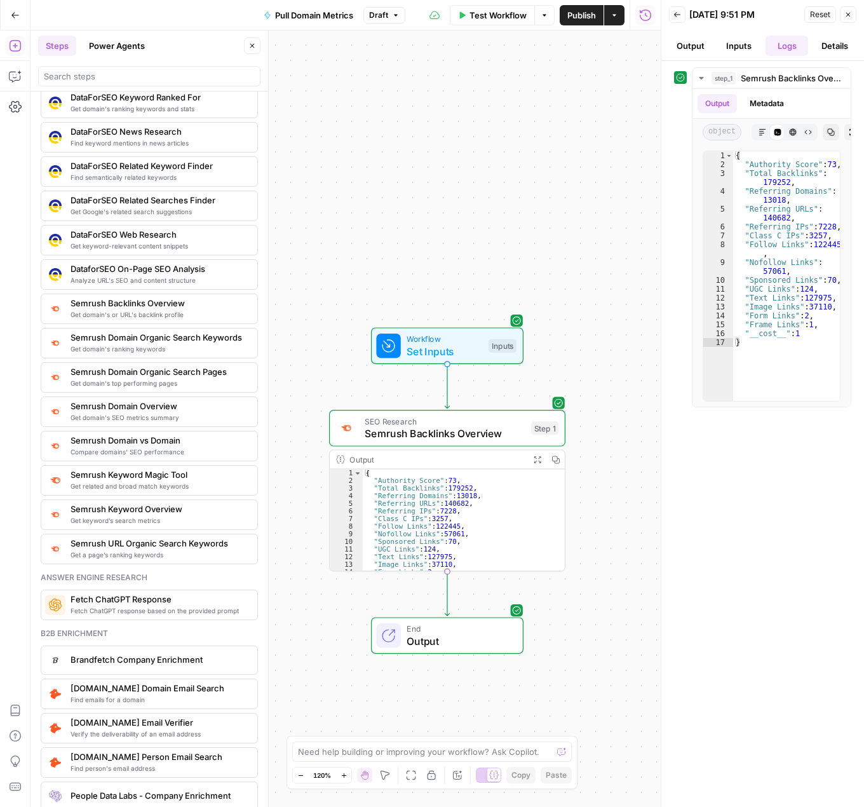
scroll to position [1228, 0]
